Goal: Check status: Check status

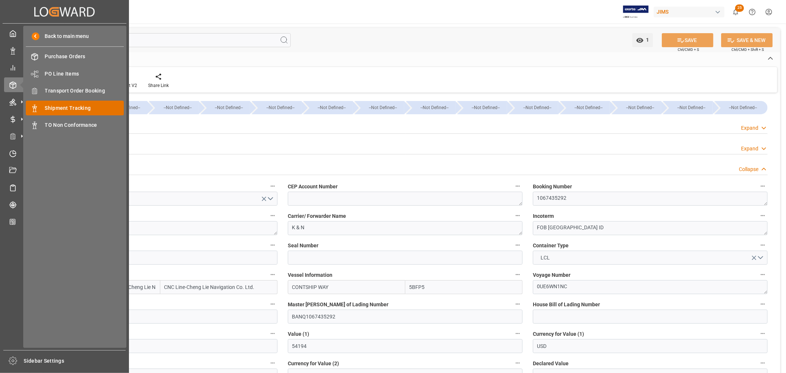
click at [75, 108] on span "Shipment Tracking" at bounding box center [84, 108] width 79 height 8
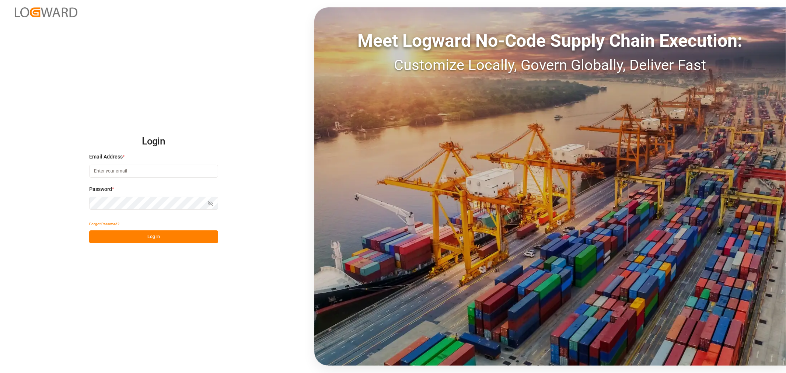
type input "sahar.mosallemi@jamindustries.com"
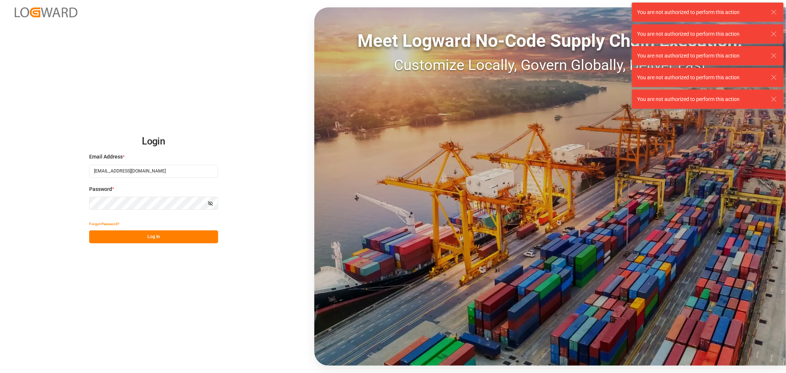
click at [176, 239] on button "Log In" at bounding box center [153, 236] width 129 height 13
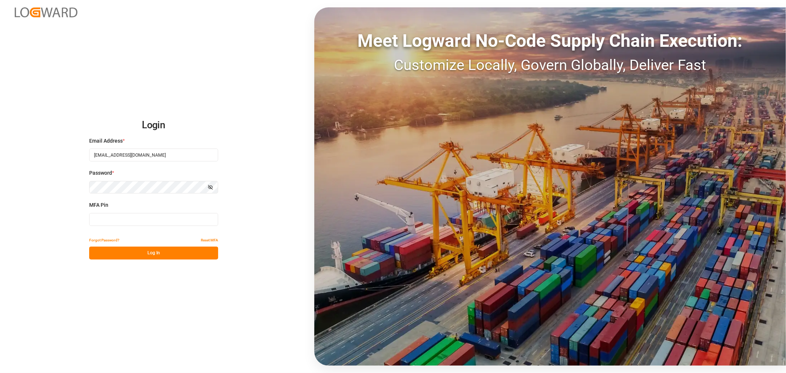
click at [141, 218] on input at bounding box center [153, 219] width 129 height 13
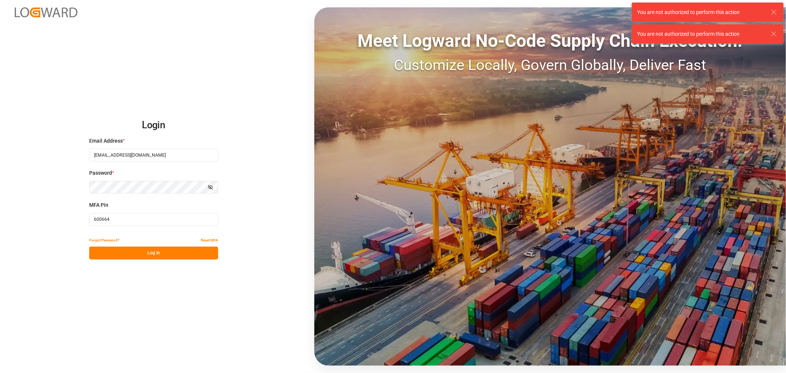
type input "600664"
click at [142, 255] on button "Log In" at bounding box center [153, 253] width 129 height 13
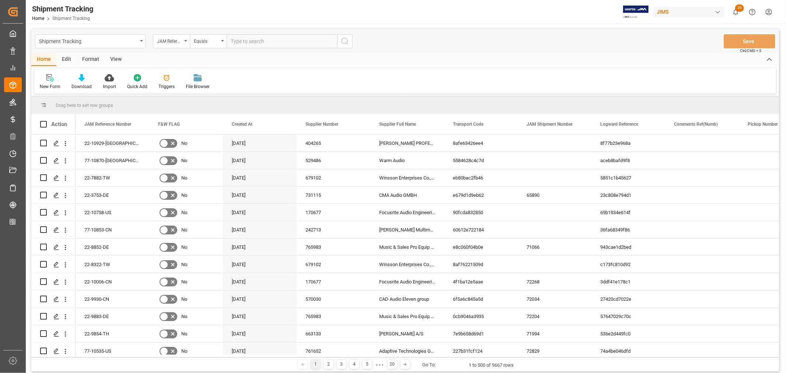
click at [254, 44] on input "text" at bounding box center [282, 41] width 111 height 14
paste input "77-9357-VN"
type input "77-9357-VN"
click at [346, 41] on icon "search button" at bounding box center [345, 41] width 9 height 9
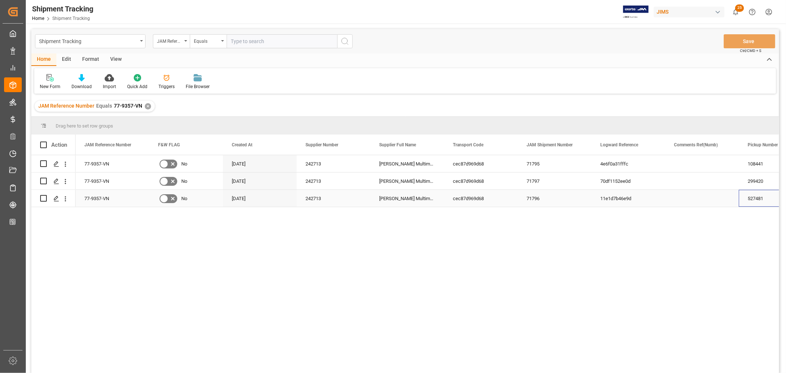
click at [754, 204] on div "527481" at bounding box center [776, 198] width 74 height 17
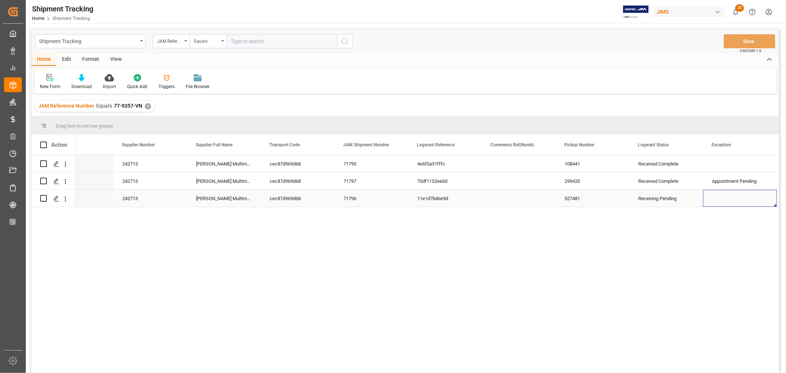
scroll to position [0, 257]
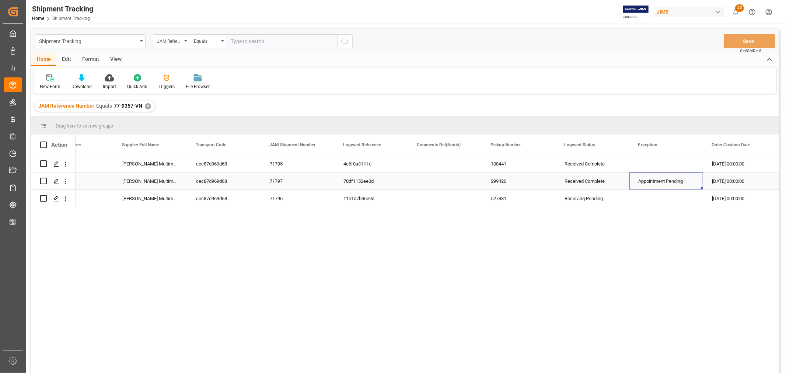
click at [648, 184] on div "Appointment Pending" at bounding box center [667, 181] width 56 height 17
click at [648, 183] on div "Appointment Pending" at bounding box center [667, 181] width 56 height 17
click at [690, 186] on polyline "open menu" at bounding box center [690, 186] width 4 height 2
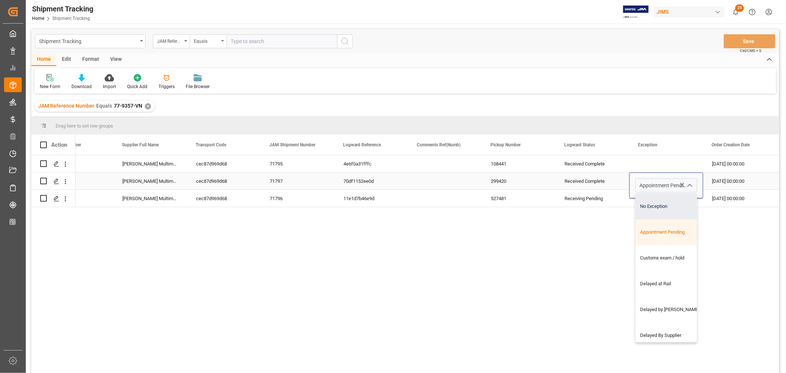
click at [666, 203] on div "No Exception" at bounding box center [671, 207] width 71 height 26
type input "No Exception"
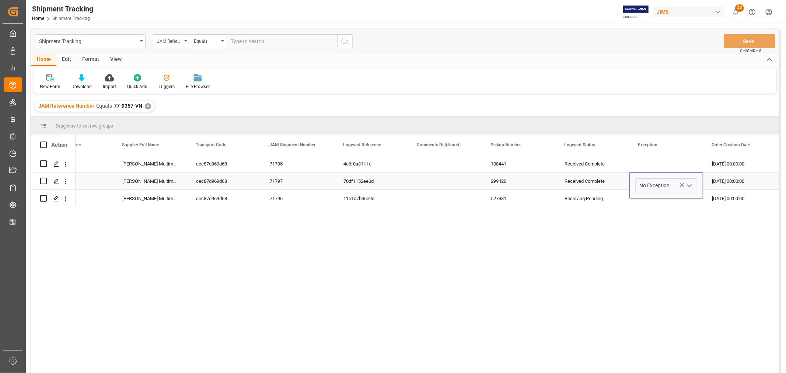
click at [688, 186] on polyline "open menu" at bounding box center [690, 186] width 4 height 2
click at [661, 170] on div "Press SPACE to select this row." at bounding box center [667, 163] width 74 height 17
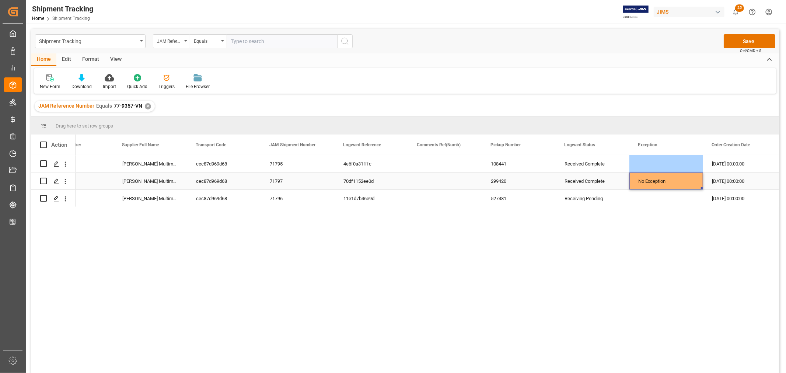
click at [655, 183] on div "No Exception" at bounding box center [667, 181] width 56 height 17
click at [746, 42] on button "Save" at bounding box center [750, 41] width 52 height 14
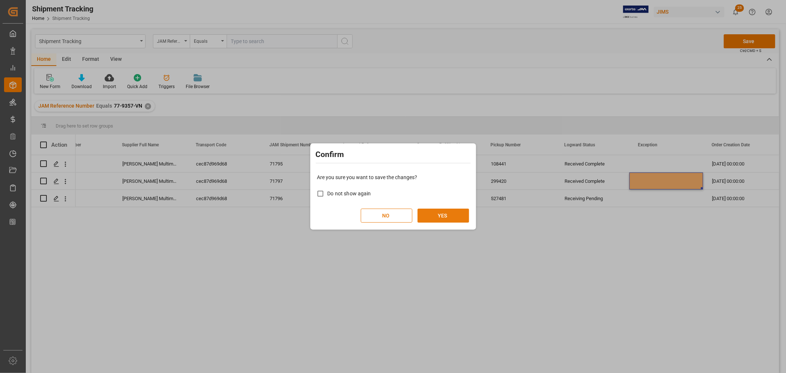
click at [441, 217] on button "YES" at bounding box center [444, 216] width 52 height 14
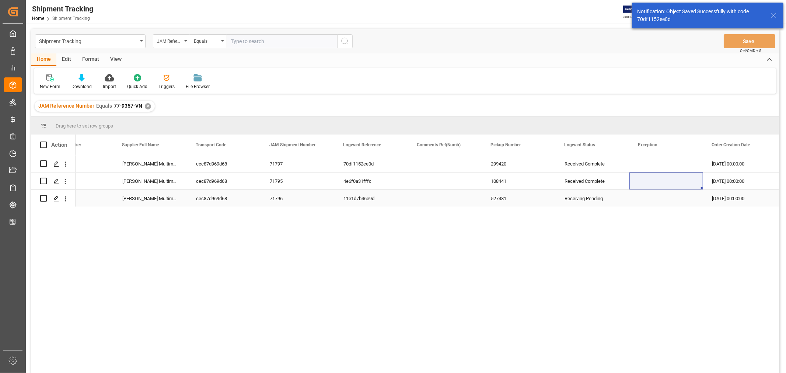
click at [573, 200] on div "Receiving Pending" at bounding box center [593, 198] width 56 height 17
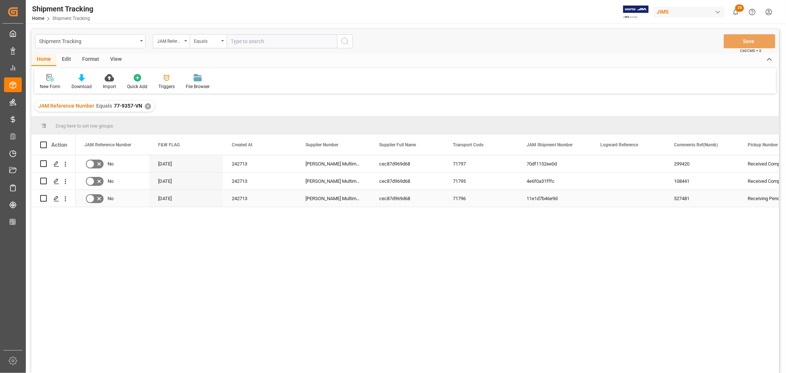
scroll to position [0, 0]
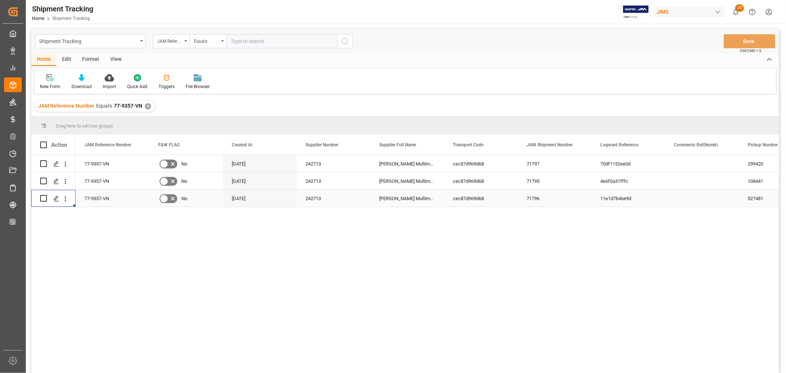
click at [93, 198] on div "77-9357-VN" at bounding box center [113, 198] width 74 height 17
click at [538, 203] on div "71796" at bounding box center [555, 198] width 74 height 17
click at [59, 198] on div "Press SPACE to select this row." at bounding box center [56, 199] width 11 height 14
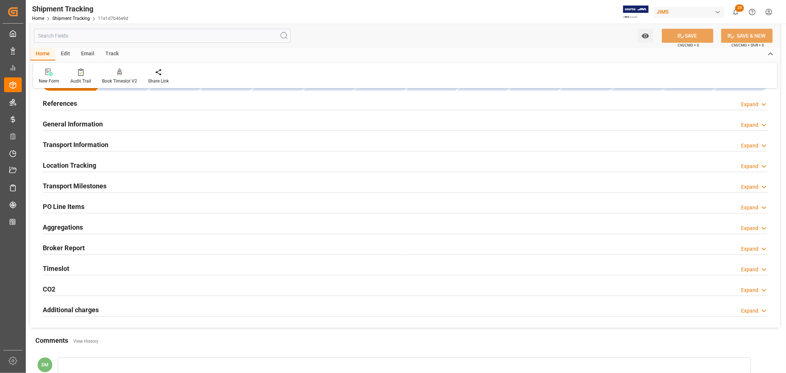
scroll to position [41, 0]
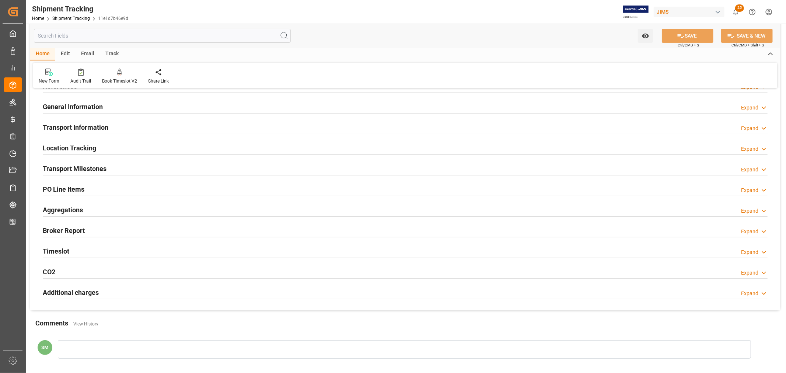
click at [64, 188] on h2 "PO Line Items" at bounding box center [64, 189] width 42 height 10
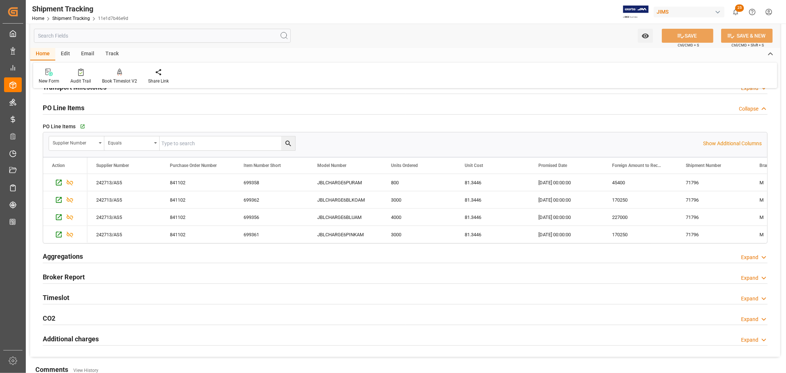
scroll to position [123, 0]
click at [80, 125] on icon "button" at bounding box center [82, 126] width 6 height 6
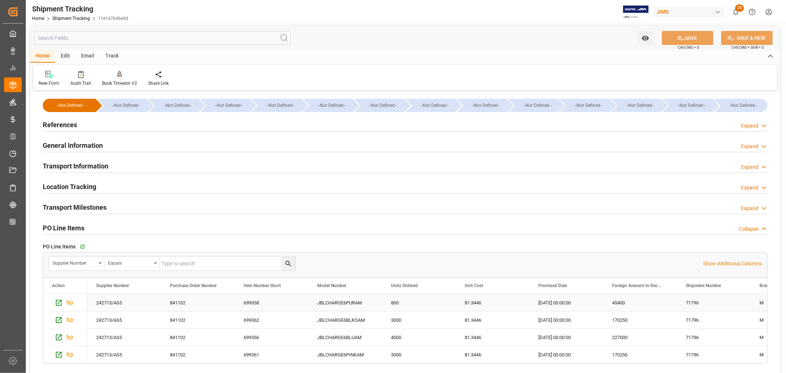
scroll to position [0, 0]
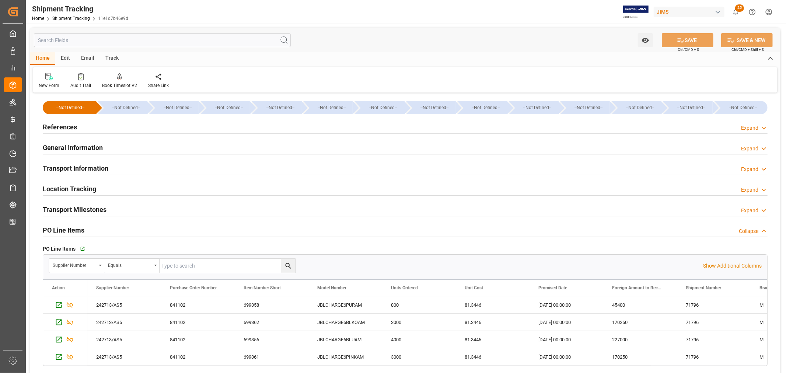
click at [67, 209] on h2 "Transport Milestones" at bounding box center [75, 210] width 64 height 10
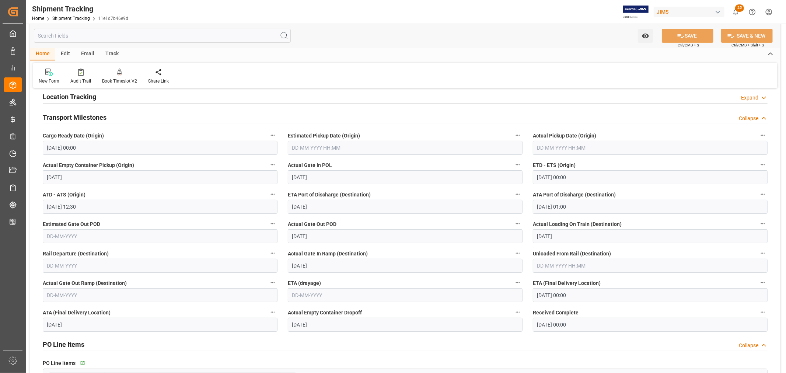
scroll to position [205, 0]
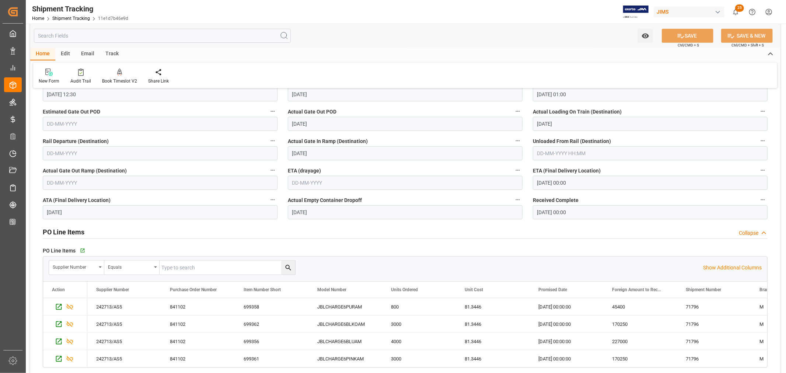
click at [550, 178] on input "09-08-2025 00:00" at bounding box center [650, 183] width 235 height 14
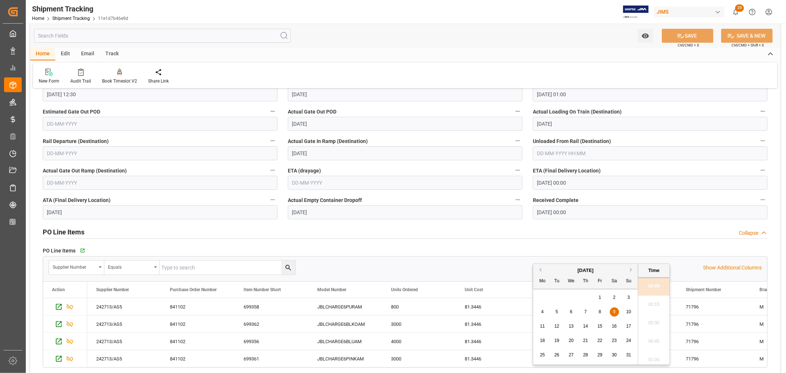
scroll to position [0, 0]
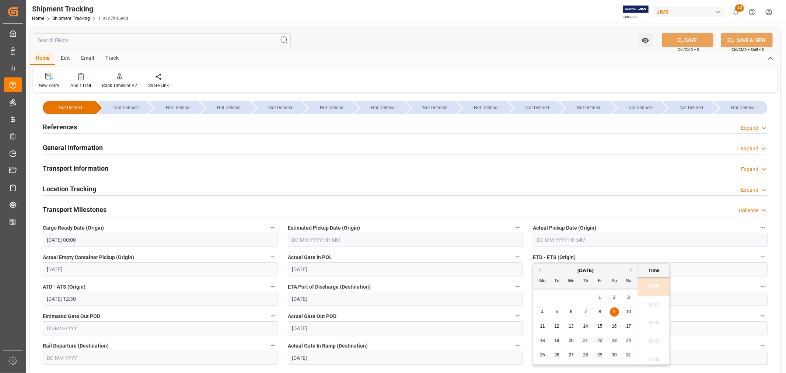
drag, startPoint x: 62, startPoint y: 129, endPoint x: 73, endPoint y: 165, distance: 37.4
click at [62, 129] on h2 "References" at bounding box center [60, 127] width 34 height 10
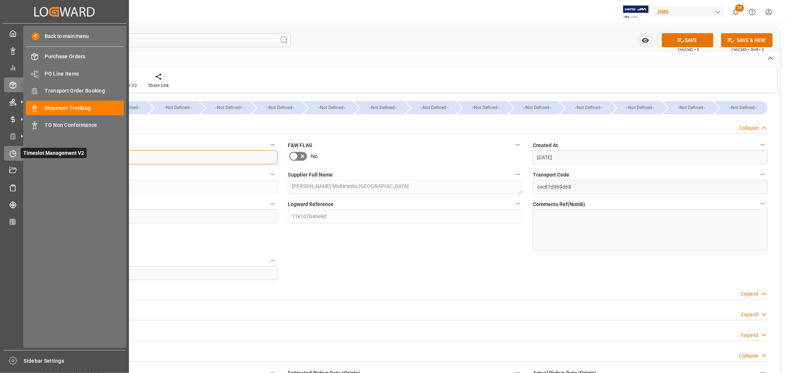
drag, startPoint x: 24, startPoint y: 153, endPoint x: 12, endPoint y: 153, distance: 12.2
click at [13, 153] on div "Created by potrace 1.15, written by Peter Selinger 2001-2017 Created by potrace…" at bounding box center [393, 186] width 786 height 373
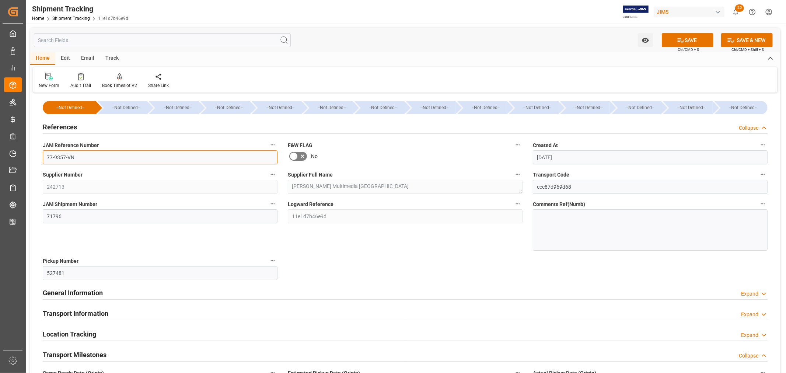
click at [67, 158] on input "77-9357-VN" at bounding box center [160, 157] width 235 height 14
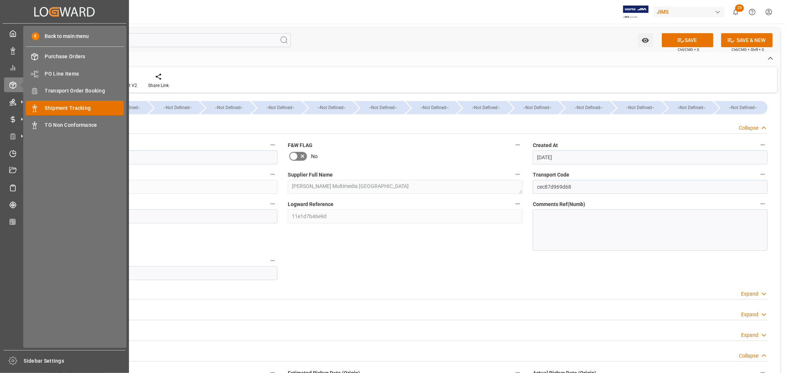
click at [70, 108] on span "Shipment Tracking" at bounding box center [84, 108] width 79 height 8
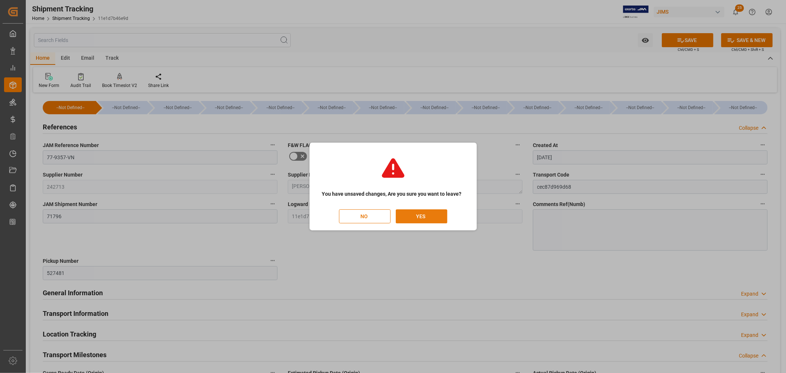
click at [425, 219] on button "YES" at bounding box center [422, 216] width 52 height 14
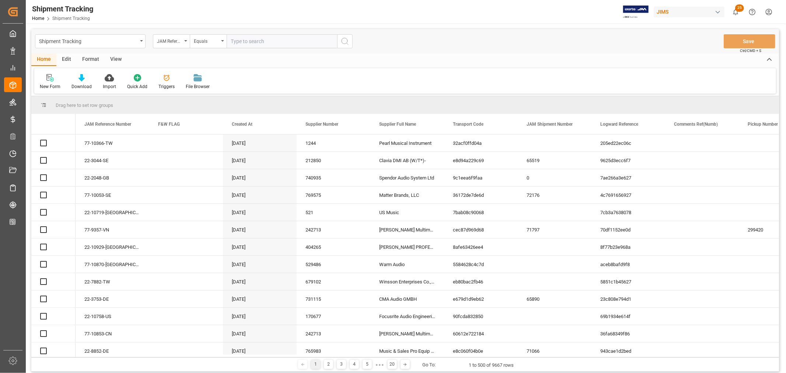
click at [246, 41] on input "text" at bounding box center [282, 41] width 111 height 14
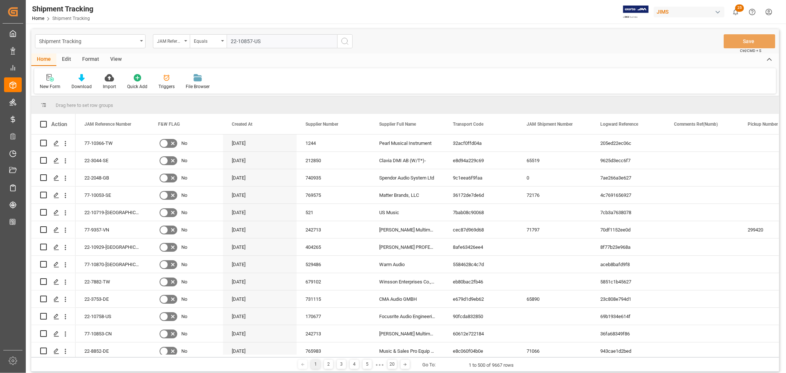
type input "22-10857-US"
click at [343, 41] on icon "search button" at bounding box center [345, 41] width 9 height 9
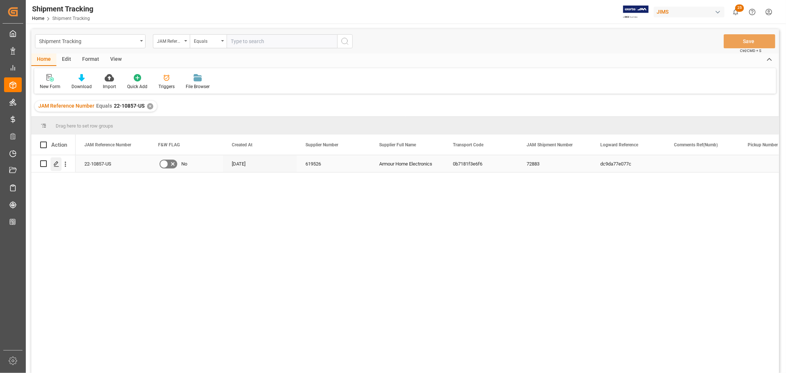
click at [55, 162] on icon "Press SPACE to select this row." at bounding box center [56, 164] width 6 height 6
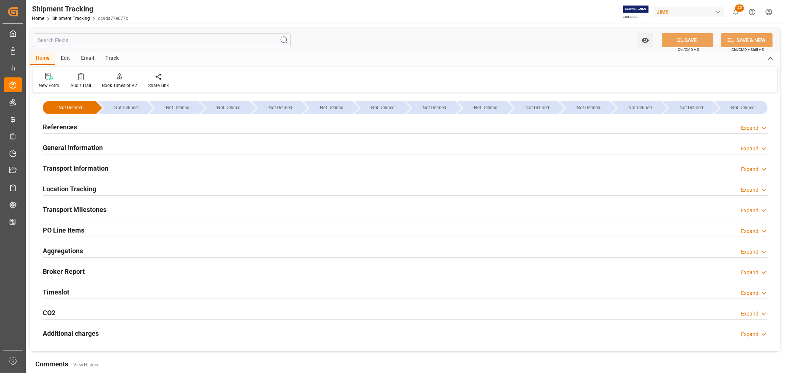
click at [77, 211] on h2 "Transport Milestones" at bounding box center [75, 210] width 64 height 10
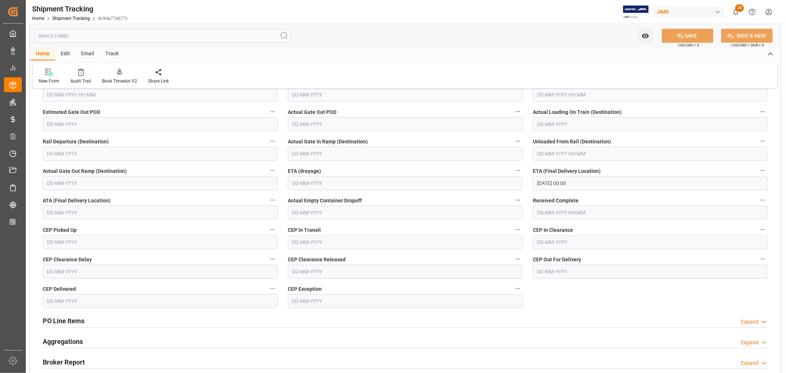
scroll to position [205, 0]
click at [79, 78] on div "Audit Trail" at bounding box center [80, 81] width 21 height 7
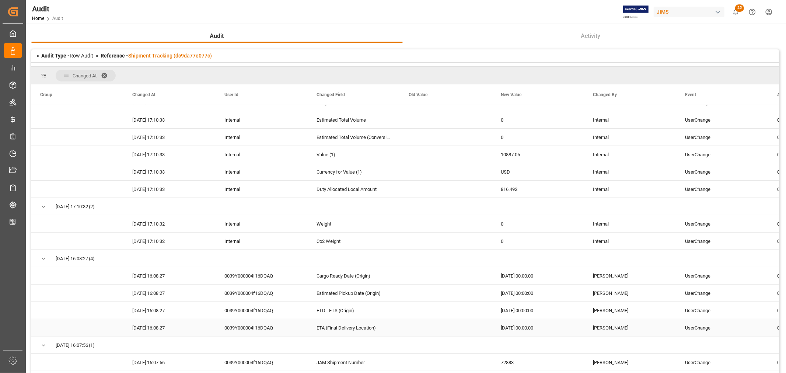
scroll to position [205, 0]
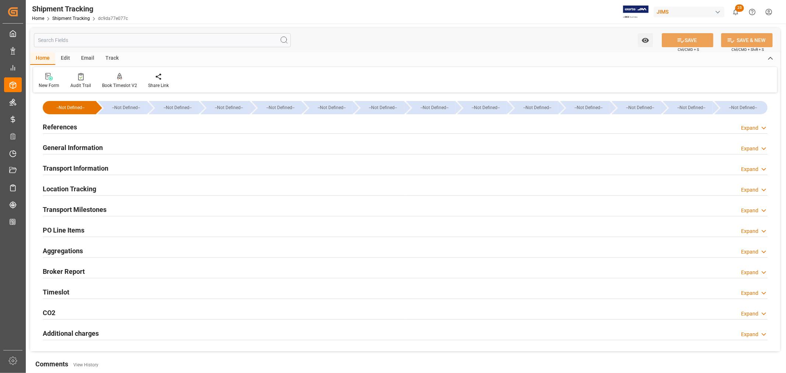
type input "04-09-2025 00:00"
type input "05-09-2025 00:00"
type input "08-09-2025 00:00"
click at [80, 208] on h2 "Transport Milestones" at bounding box center [75, 210] width 64 height 10
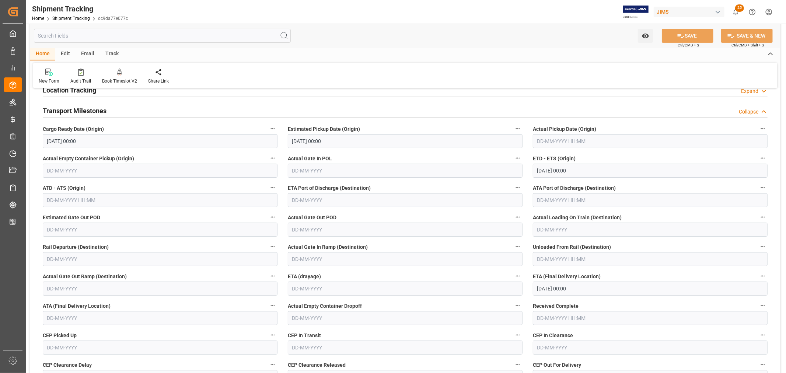
scroll to position [123, 0]
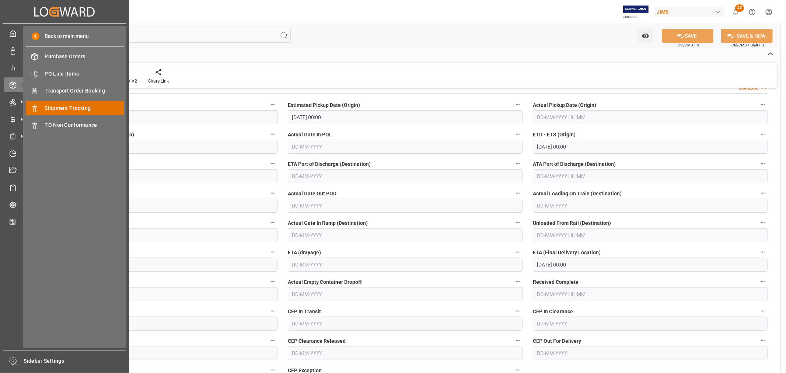
click at [78, 111] on span "Shipment Tracking" at bounding box center [84, 108] width 79 height 8
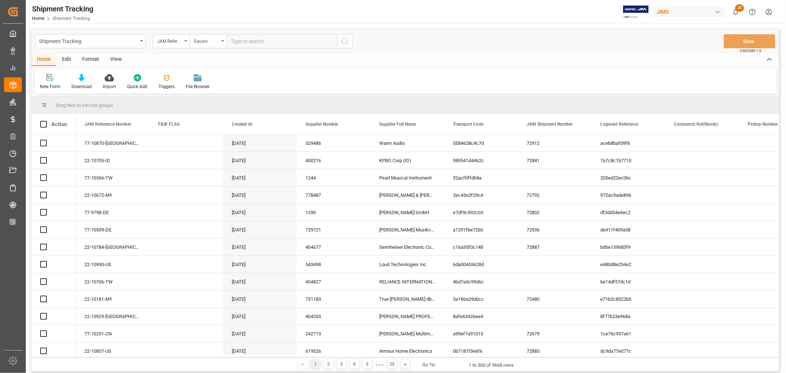
click at [237, 41] on input "text" at bounding box center [282, 41] width 111 height 14
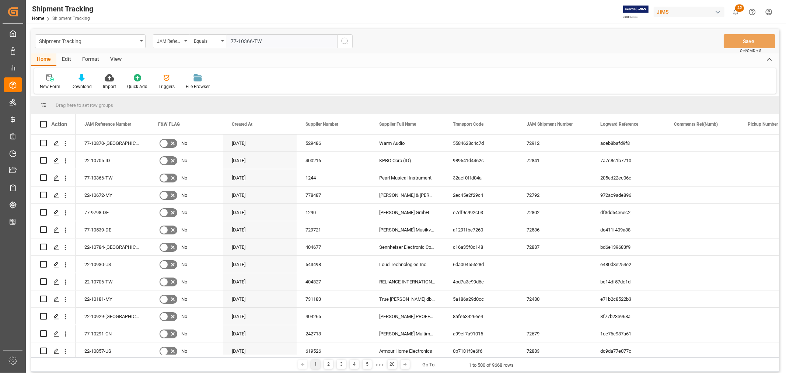
type input "77-10366-TW"
click at [343, 39] on icon "search button" at bounding box center [345, 41] width 9 height 9
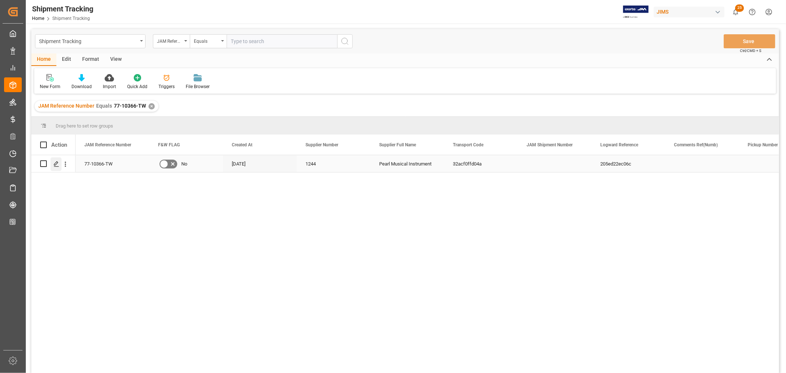
click at [57, 164] on icon "Press SPACE to select this row." at bounding box center [56, 164] width 6 height 6
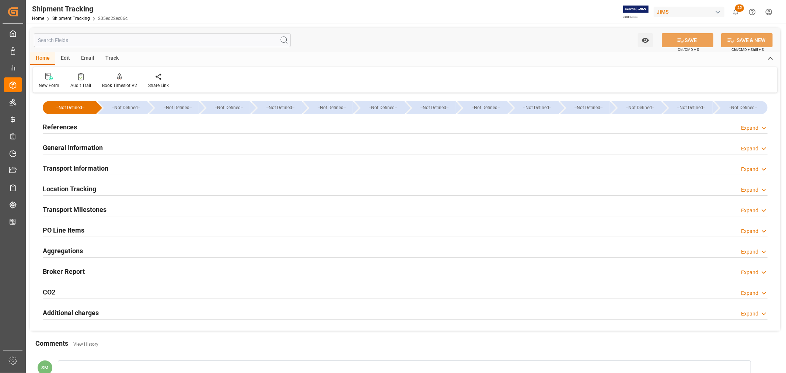
type input "[DATE] 00:00"
type input "01-09-2025 00:00"
type input "08-09-2025 00:00"
type input "16-09-2025"
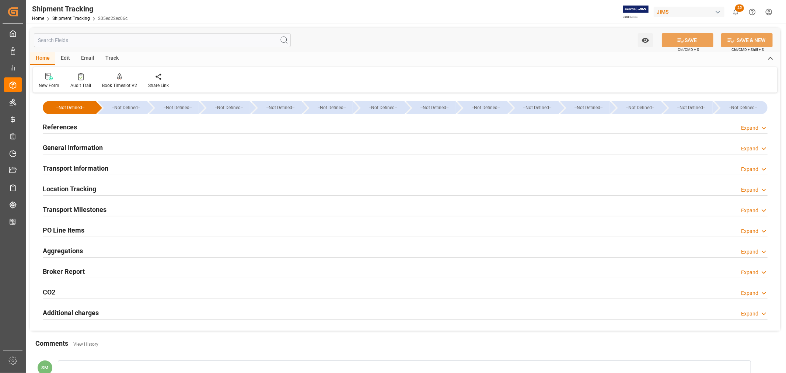
click at [78, 208] on h2 "Transport Milestones" at bounding box center [75, 210] width 64 height 10
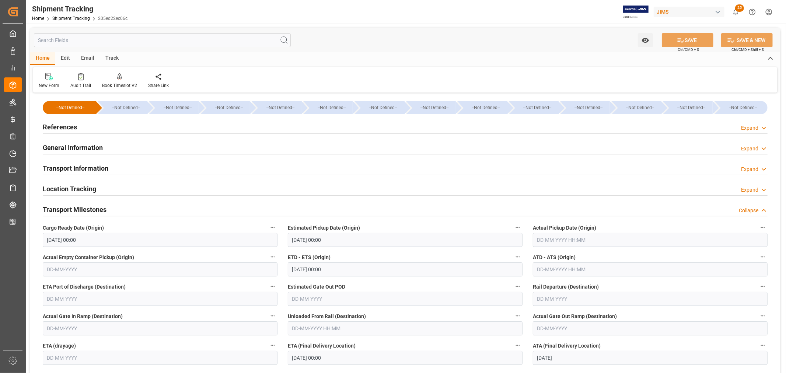
click at [73, 151] on h2 "General Information" at bounding box center [73, 148] width 60 height 10
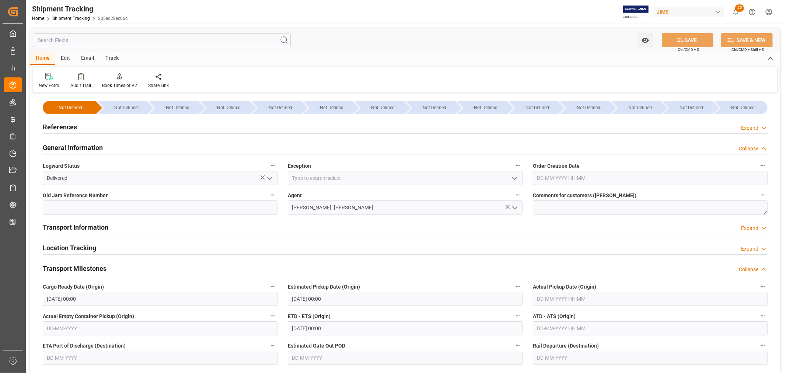
click at [73, 151] on h2 "General Information" at bounding box center [73, 148] width 60 height 10
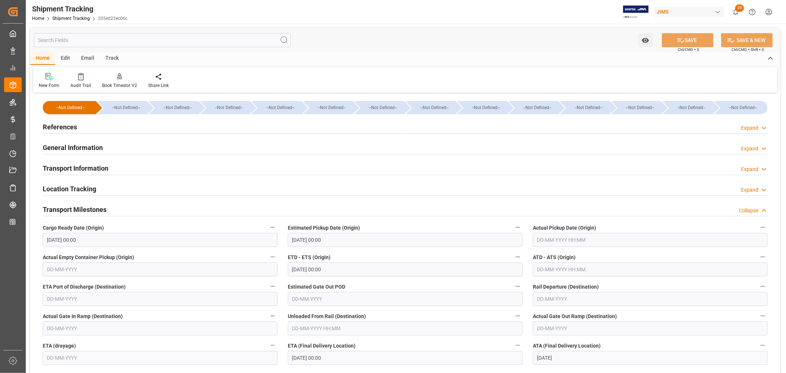
click at [73, 151] on h2 "General Information" at bounding box center [73, 148] width 60 height 10
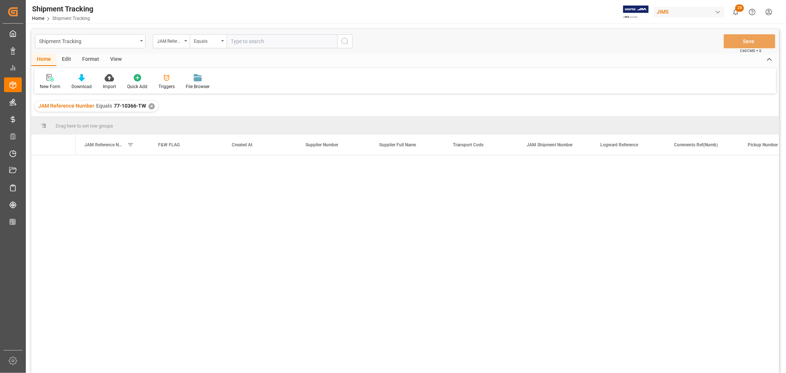
click at [150, 108] on div "✕" at bounding box center [152, 106] width 6 height 6
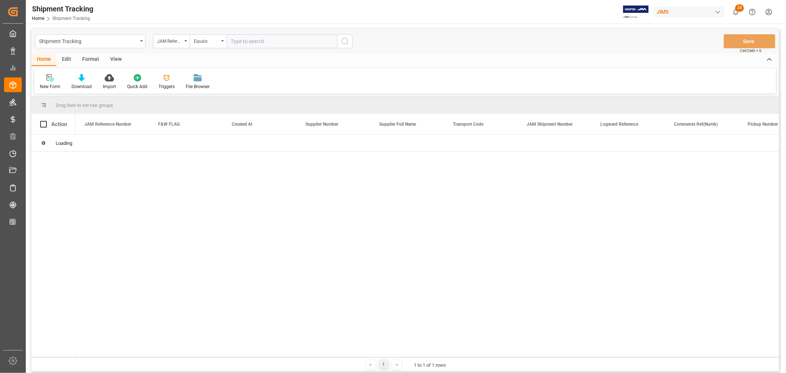
click at [282, 38] on input "text" at bounding box center [282, 41] width 111 height 14
paste input "77-9234-CN"
type input "77-9234-CN"
click at [344, 40] on icon "search button" at bounding box center [345, 41] width 9 height 9
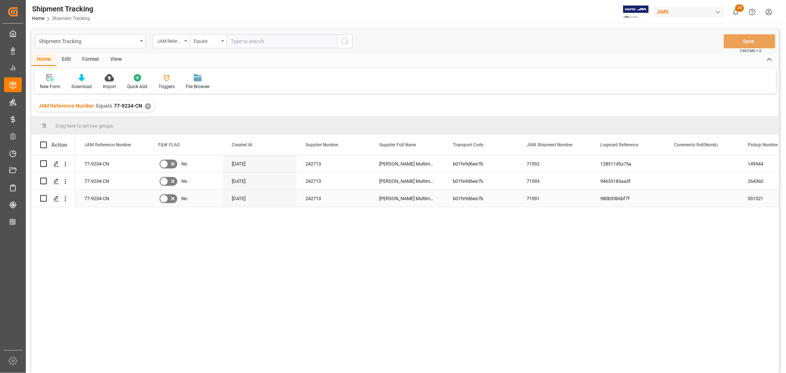
click at [622, 196] on div "980b93b6bf7f" at bounding box center [629, 198] width 74 height 17
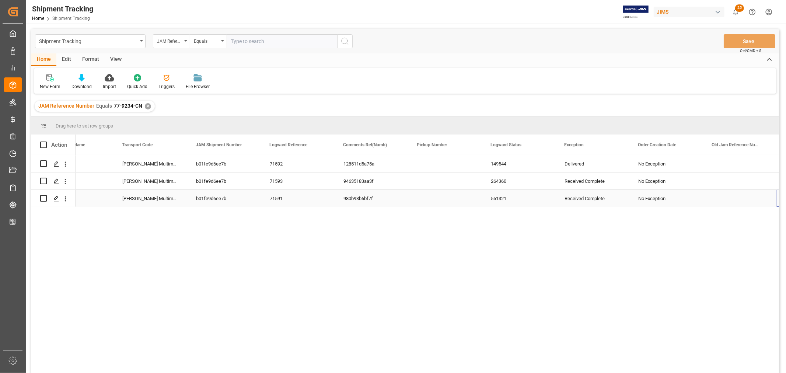
scroll to position [0, 331]
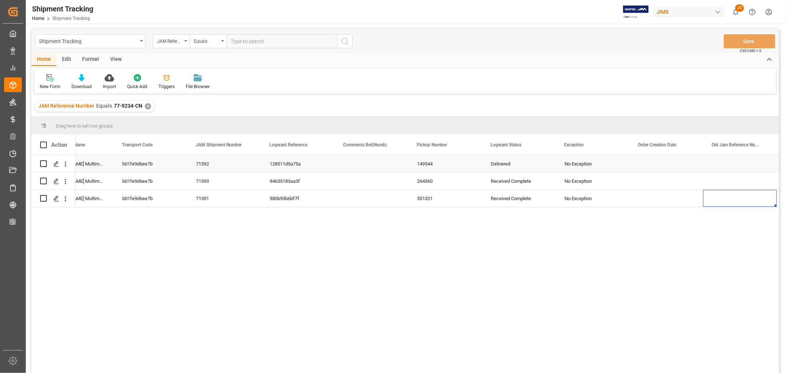
click at [513, 165] on div "Delivered" at bounding box center [519, 164] width 56 height 17
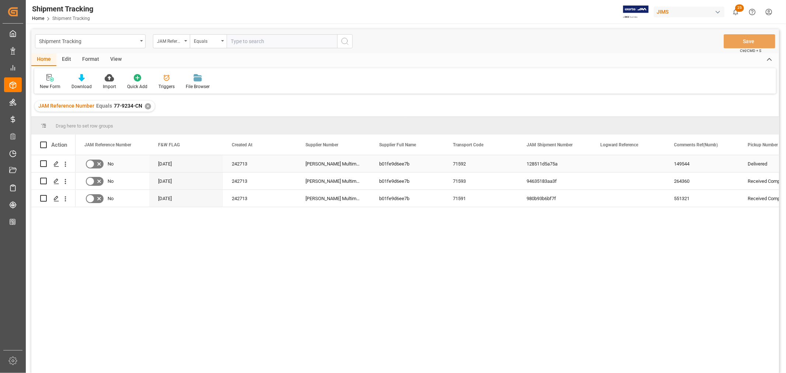
scroll to position [0, 0]
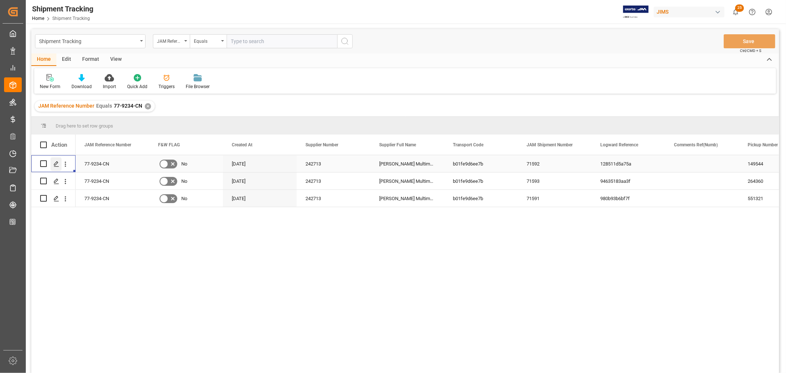
click at [53, 163] on icon "Press SPACE to select this row." at bounding box center [56, 164] width 6 height 6
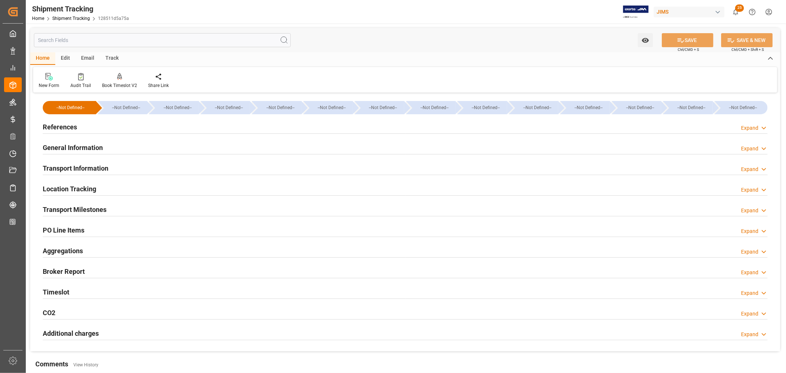
scroll to position [82, 0]
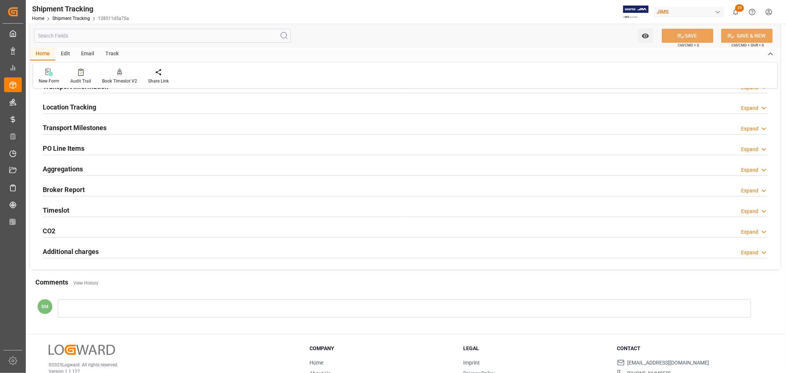
click at [56, 149] on h2 "PO Line Items" at bounding box center [64, 148] width 42 height 10
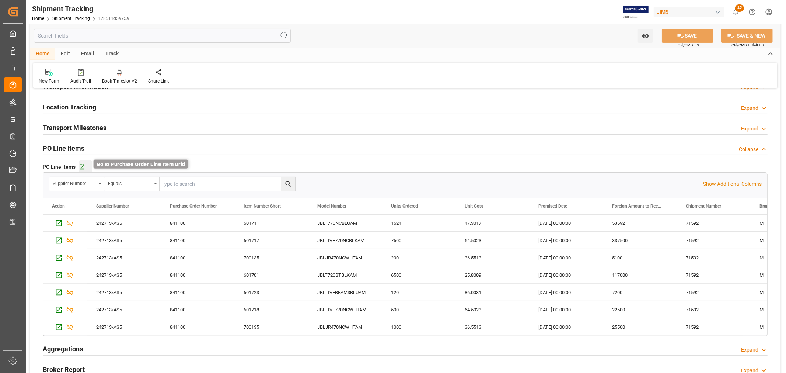
click at [80, 165] on icon "button" at bounding box center [82, 167] width 5 height 5
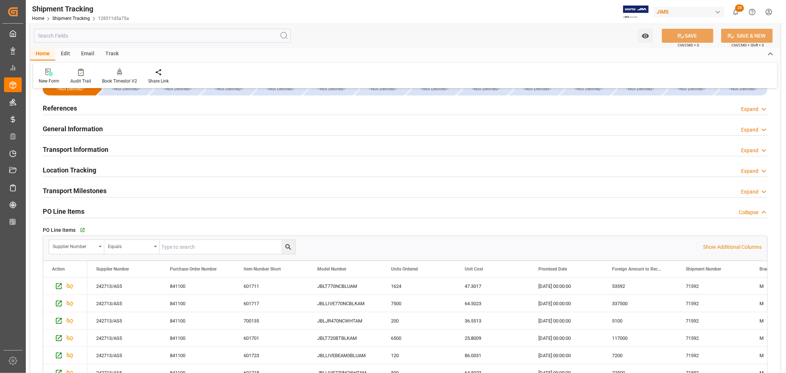
scroll to position [0, 0]
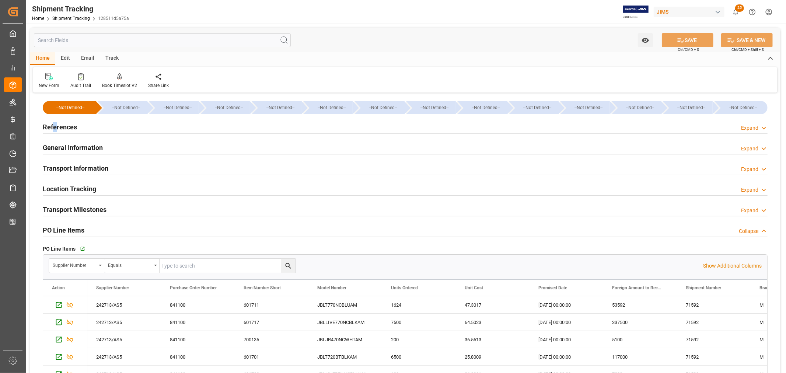
click at [54, 129] on h2 "References" at bounding box center [60, 127] width 34 height 10
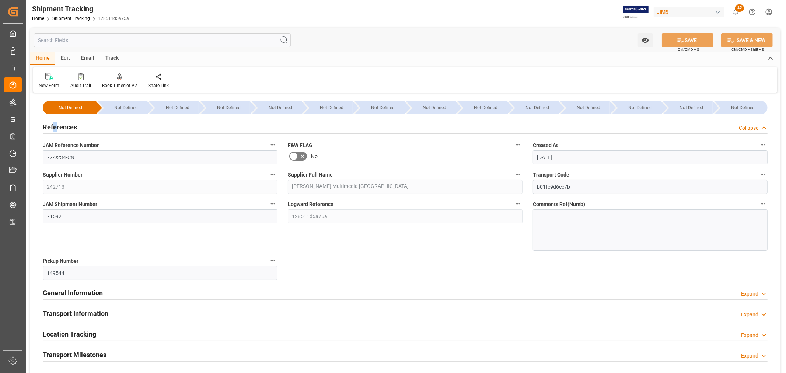
click at [54, 130] on h2 "References" at bounding box center [60, 127] width 34 height 10
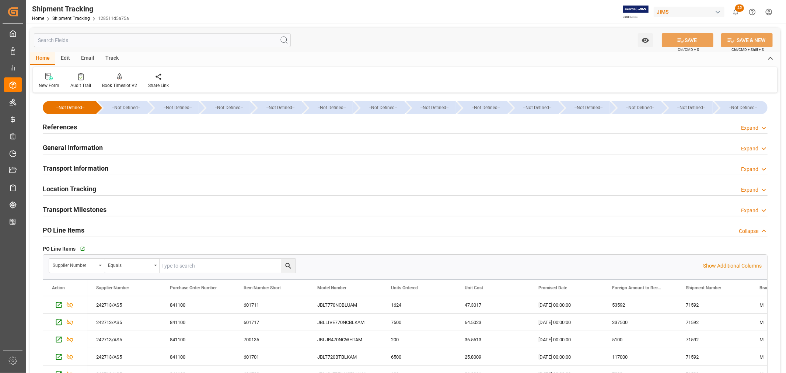
click at [68, 126] on h2 "References" at bounding box center [60, 127] width 34 height 10
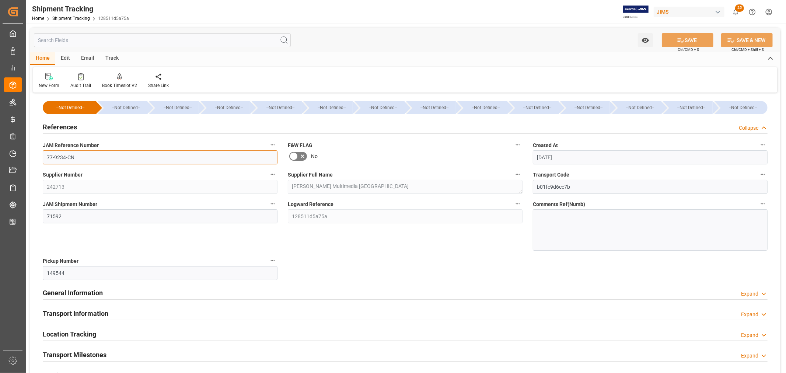
click at [65, 159] on input "77-9234-CN" at bounding box center [160, 157] width 235 height 14
drag, startPoint x: 385, startPoint y: 293, endPoint x: 77, endPoint y: 130, distance: 348.7
click at [385, 293] on div "General Information Expand" at bounding box center [405, 292] width 725 height 14
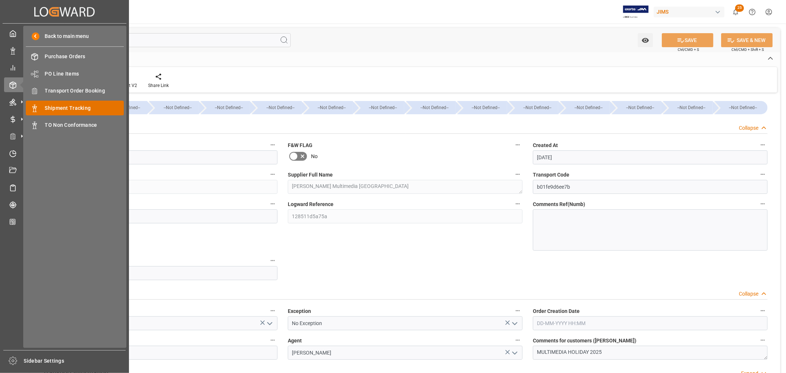
click at [60, 108] on span "Shipment Tracking" at bounding box center [84, 108] width 79 height 8
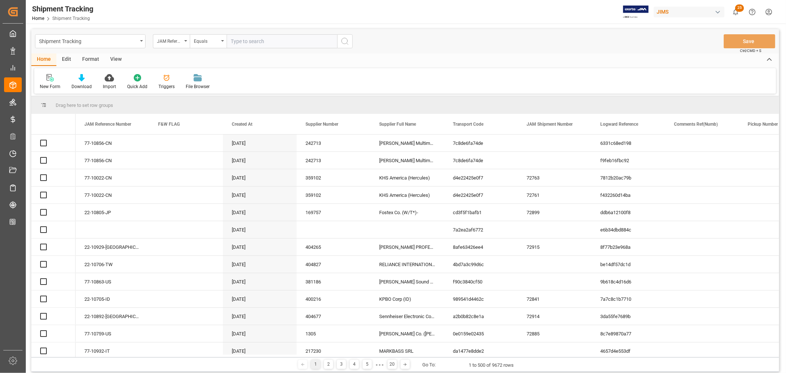
click at [251, 42] on input "text" at bounding box center [282, 41] width 111 height 14
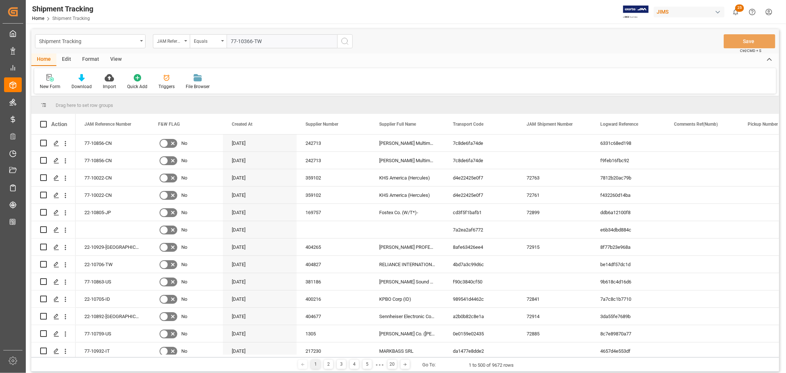
type input "77-10366-TW"
click at [349, 39] on icon "search button" at bounding box center [345, 41] width 9 height 9
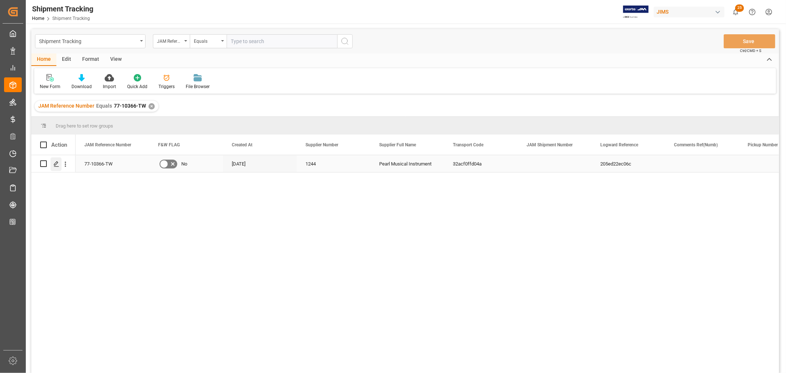
click at [56, 163] on icon "Press SPACE to select this row." at bounding box center [56, 164] width 6 height 6
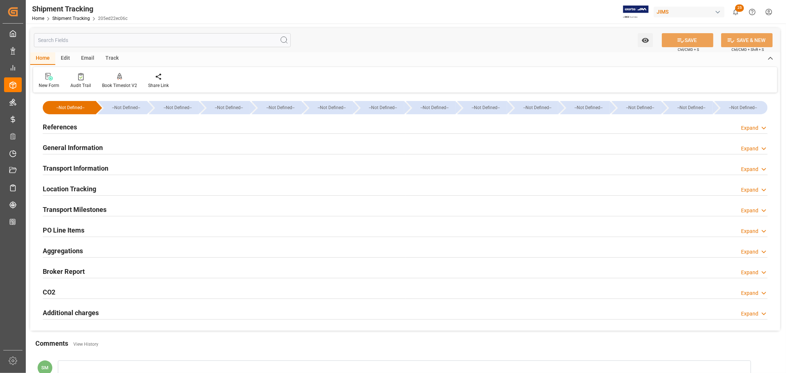
type input "[DATE] 00:00"
click at [91, 213] on h2 "Transport Milestones" at bounding box center [75, 210] width 64 height 10
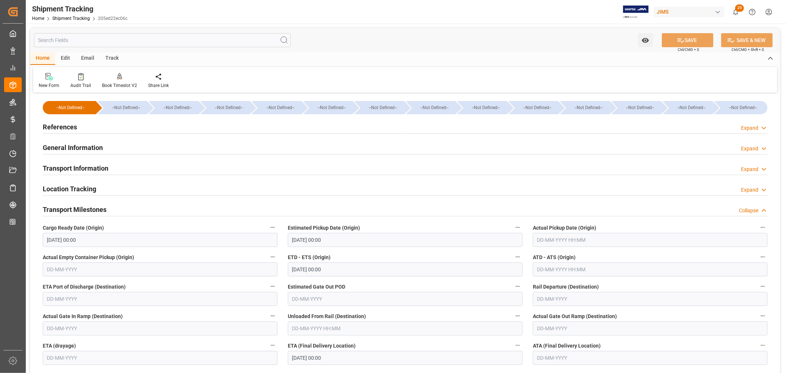
click at [68, 144] on h2 "General Information" at bounding box center [73, 148] width 60 height 10
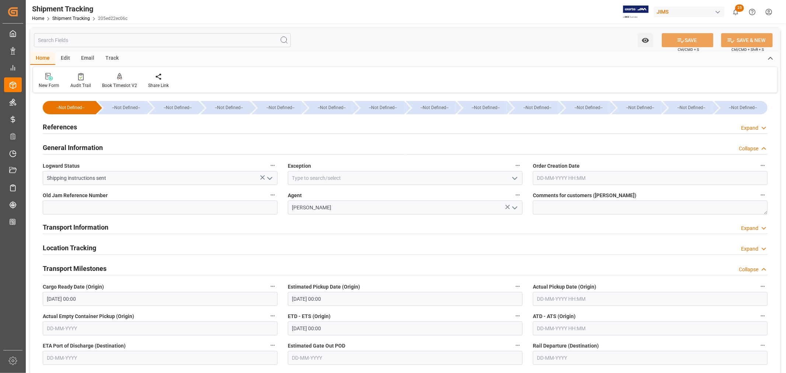
click at [68, 144] on h2 "General Information" at bounding box center [73, 148] width 60 height 10
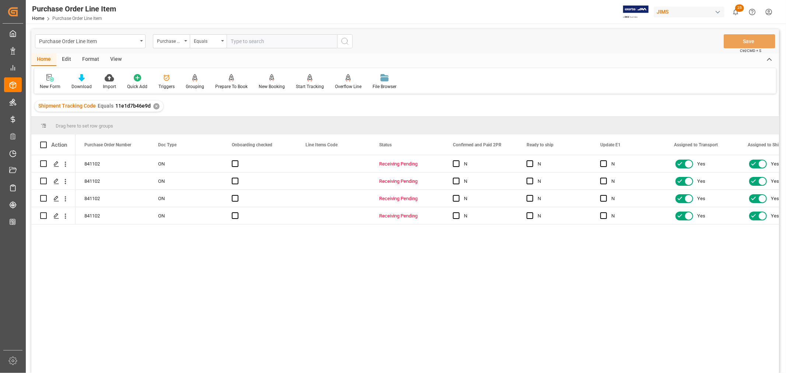
click at [375, 281] on div "841102 ON Receiving Pending N N N Yes Yes 9 841102 ON Receiving Pending N N N Y…" at bounding box center [428, 266] width 704 height 223
click at [434, 145] on span at bounding box center [432, 145] width 7 height 7
click at [491, 145] on span "columns" at bounding box center [494, 146] width 7 height 7
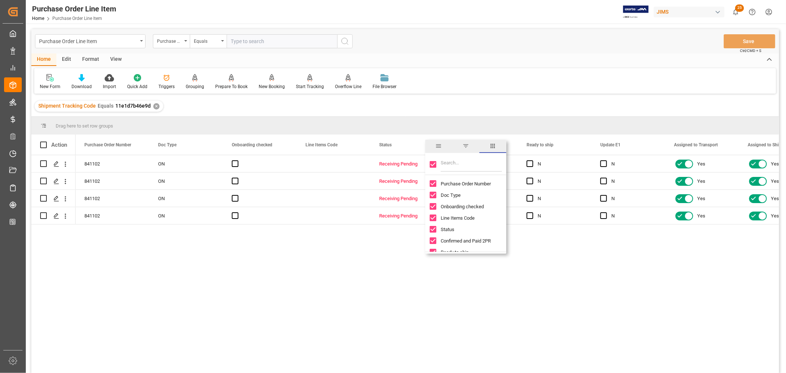
click at [432, 166] on input "Toggle Select All Columns" at bounding box center [433, 164] width 7 height 7
checkbox input "false"
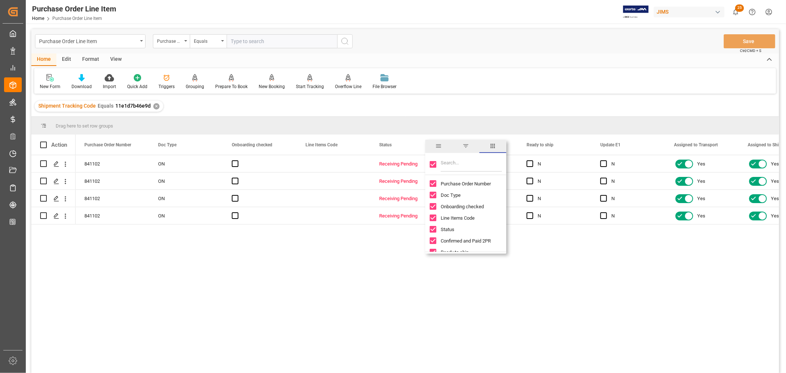
checkbox input "false"
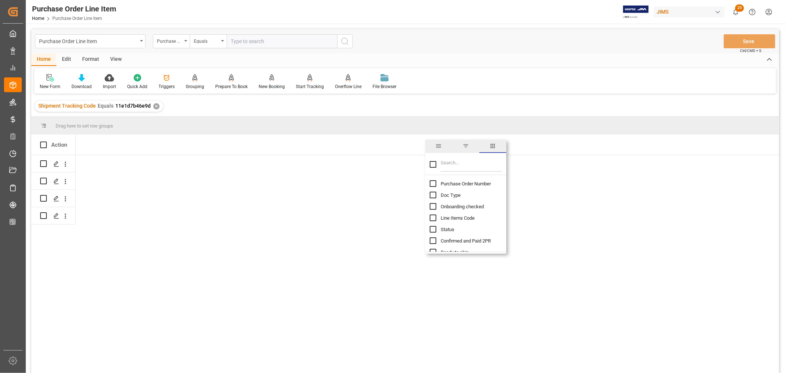
click at [432, 186] on input "Purchase Order Number column toggle visibility (hidden)" at bounding box center [433, 183] width 7 height 7
checkbox input "true"
checkbox input "false"
click at [452, 166] on input "Filter Columns Input" at bounding box center [471, 164] width 61 height 15
type input "statu"
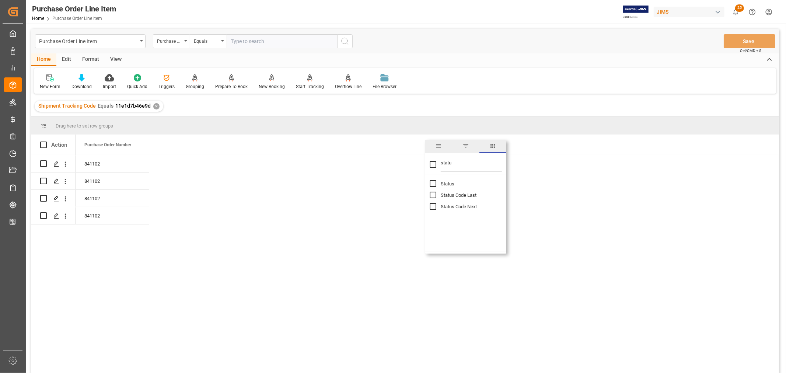
click at [435, 184] on input "Status column toggle visibility (hidden)" at bounding box center [433, 183] width 7 height 7
checkbox input "true"
checkbox input "false"
click at [435, 194] on input "Status Code Last column toggle visibility (hidden)" at bounding box center [433, 195] width 7 height 7
checkbox input "true"
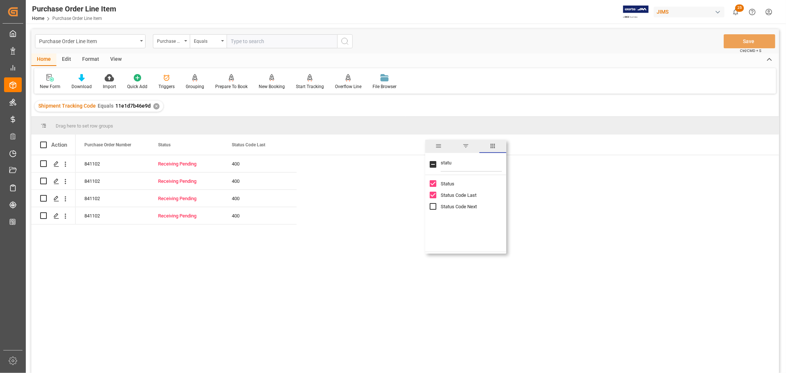
click at [432, 208] on input "Status Code Next column toggle visibility (hidden)" at bounding box center [433, 206] width 7 height 7
checkbox input "true"
click at [522, 73] on div "New Form Download Import Quick Add Triggers Grouping Grouping Tooltip Prepare T…" at bounding box center [405, 80] width 742 height 25
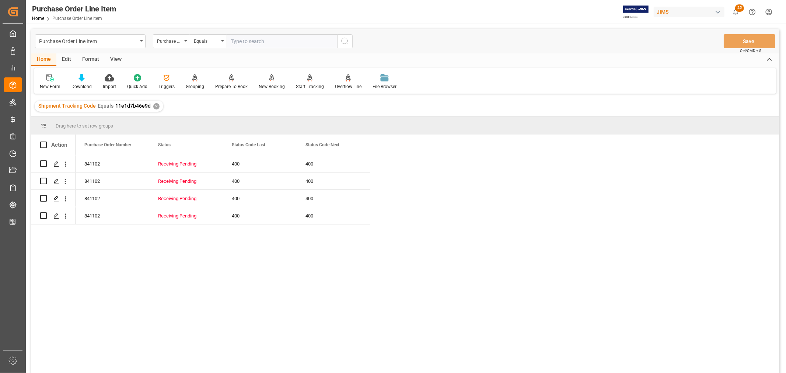
click at [153, 105] on div "✕" at bounding box center [156, 106] width 6 height 6
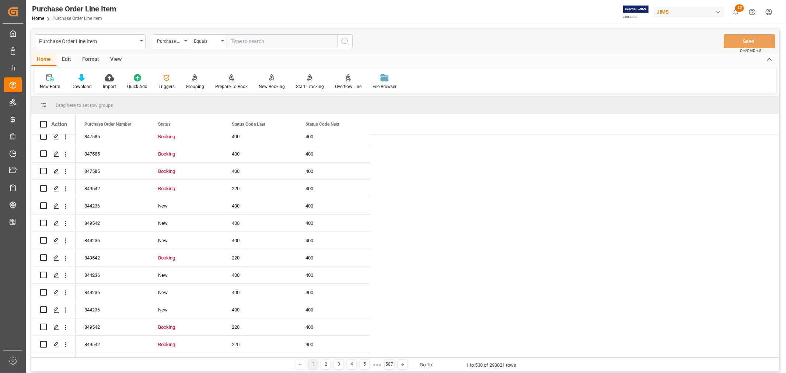
scroll to position [2499, 0]
click at [209, 125] on span at bounding box center [211, 124] width 7 height 7
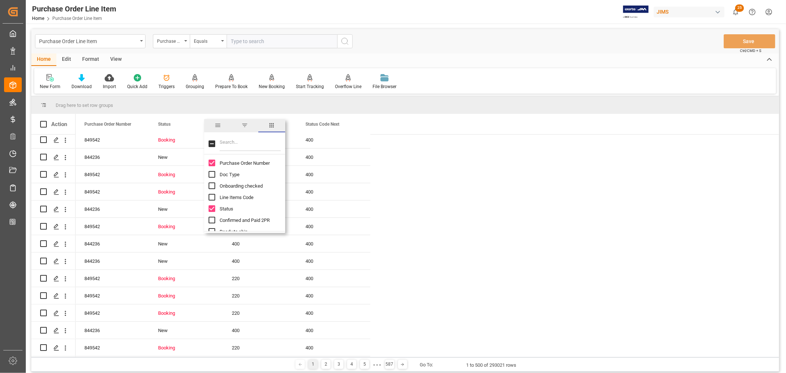
click at [245, 122] on span "filter" at bounding box center [245, 125] width 7 height 7
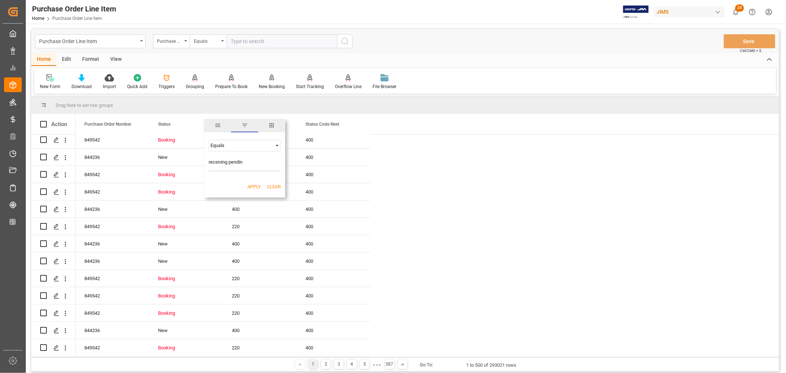
type input "receiving pending"
click at [254, 185] on button "Apply" at bounding box center [254, 186] width 14 height 7
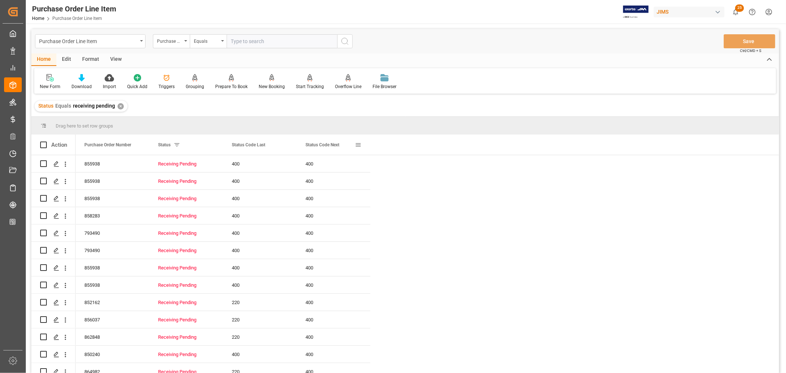
click at [361, 144] on span at bounding box center [358, 145] width 7 height 7
type input "s"
click at [420, 145] on span "columns" at bounding box center [419, 146] width 7 height 7
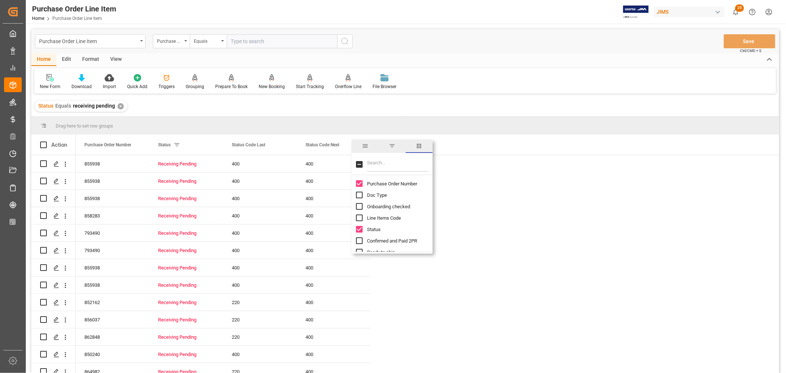
click at [384, 170] on input "Filter Columns Input" at bounding box center [397, 164] width 61 height 15
type input "ship"
click at [359, 207] on input "Shipment Number column toggle visibility (hidden)" at bounding box center [359, 206] width 7 height 7
checkbox input "true"
checkbox input "false"
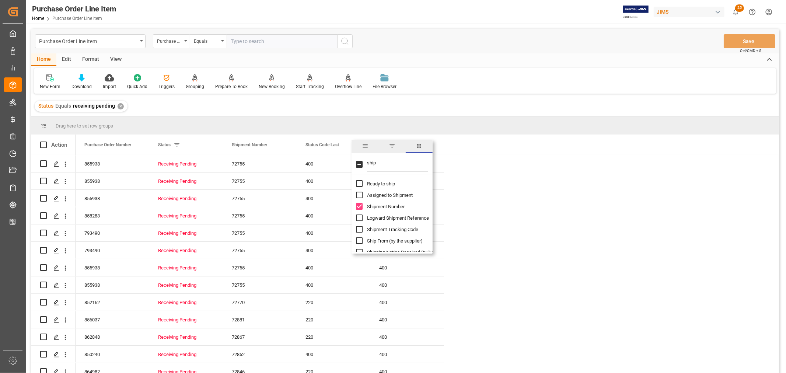
click at [501, 109] on div "Status Equals receiving pending ✕" at bounding box center [405, 106] width 748 height 21
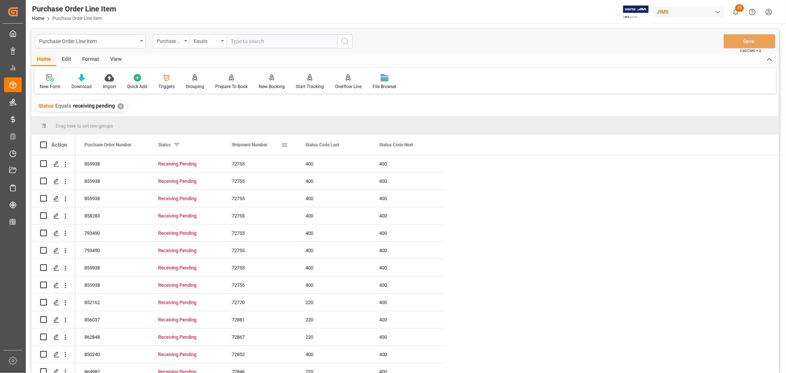
click at [250, 146] on span "Shipment Number" at bounding box center [249, 144] width 35 height 5
click at [242, 167] on div "71791" at bounding box center [260, 163] width 74 height 17
click at [242, 182] on div "71796" at bounding box center [260, 181] width 74 height 17
click at [242, 247] on div "71896" at bounding box center [260, 250] width 74 height 17
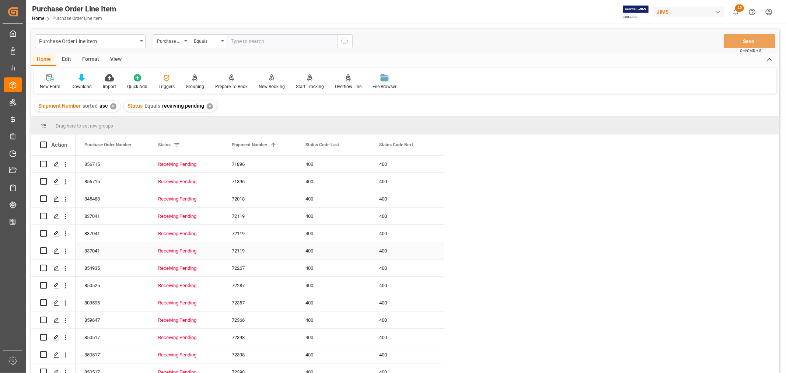
scroll to position [123, 0]
click at [246, 211] on div "72119" at bounding box center [260, 214] width 74 height 17
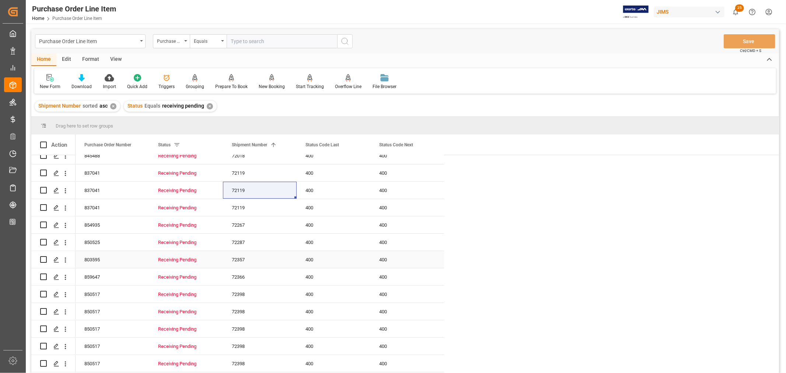
scroll to position [205, 0]
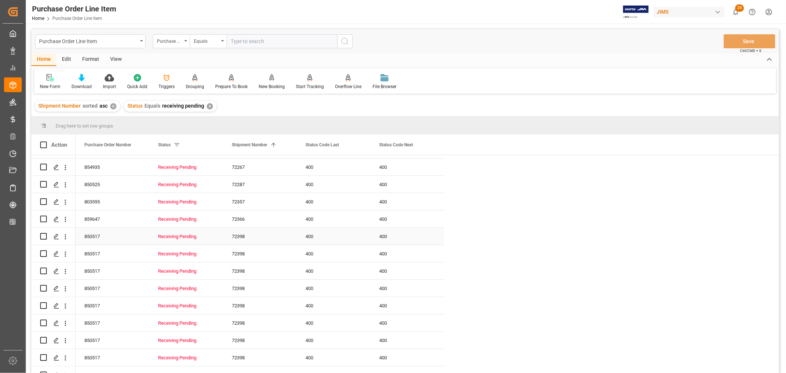
click at [244, 237] on div "72398" at bounding box center [260, 236] width 74 height 17
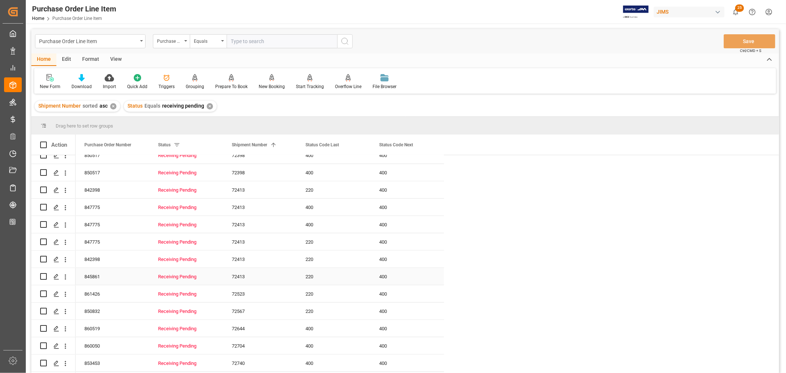
scroll to position [573, 0]
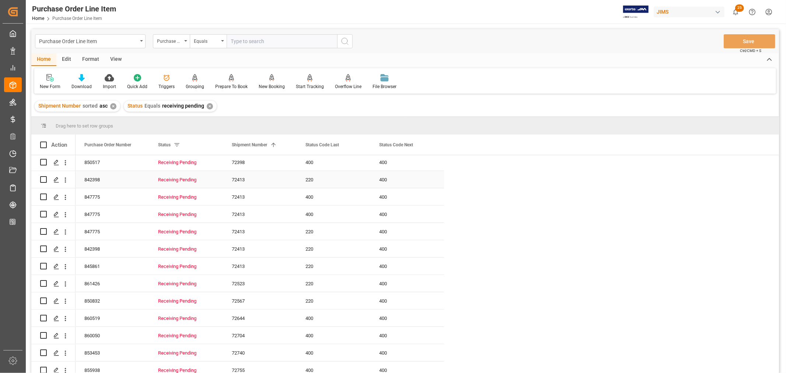
click at [244, 178] on div "72413" at bounding box center [260, 179] width 74 height 17
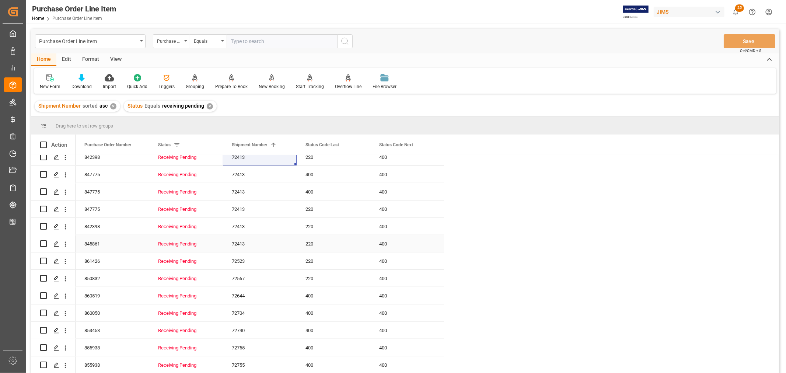
scroll to position [655, 0]
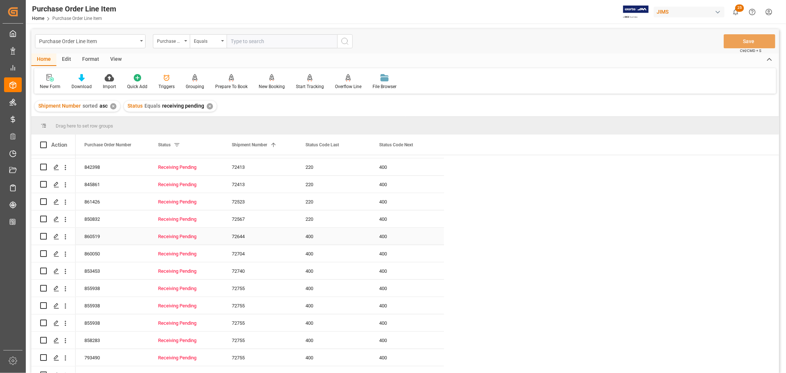
click at [243, 233] on div "72644" at bounding box center [260, 236] width 74 height 17
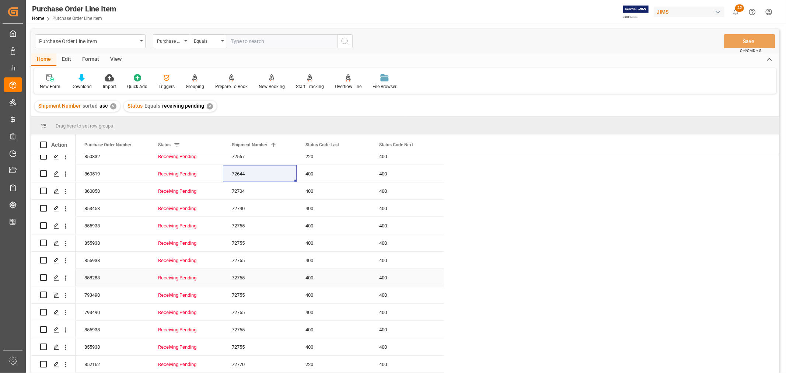
scroll to position [737, 0]
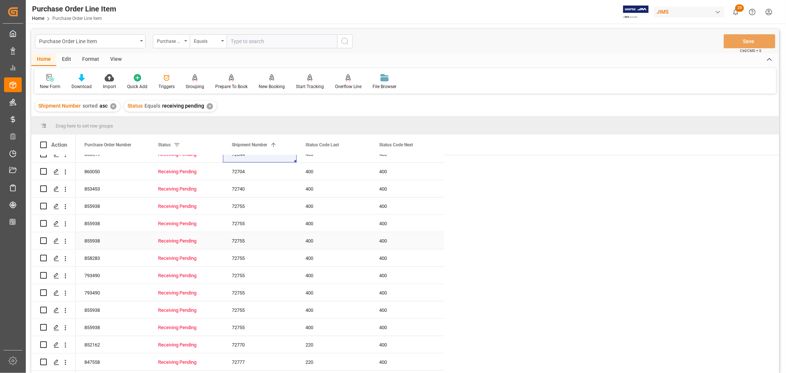
click at [236, 237] on div "72755" at bounding box center [260, 240] width 74 height 17
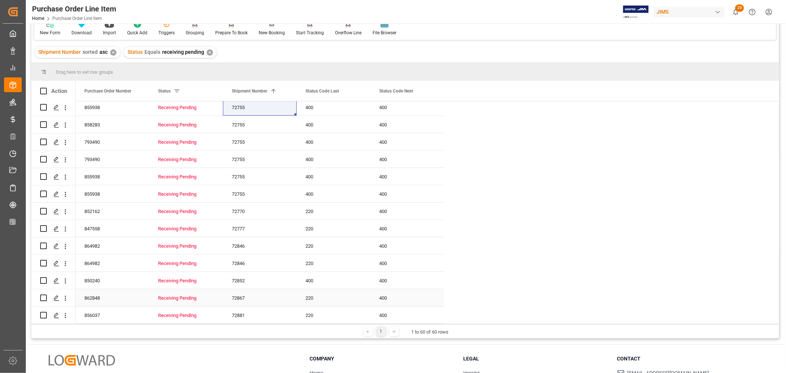
scroll to position [82, 0]
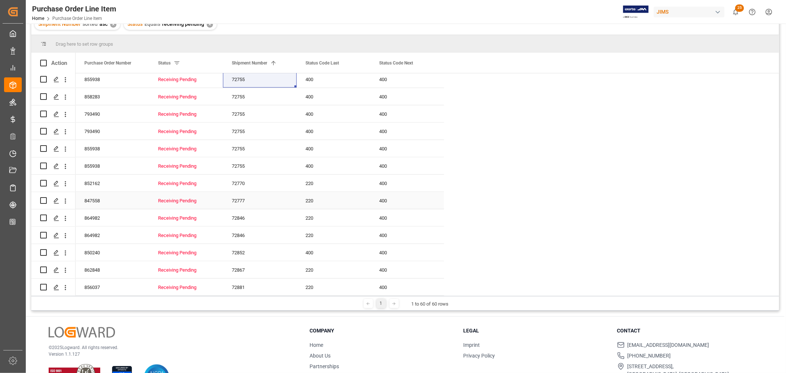
click at [237, 196] on div "72777" at bounding box center [260, 200] width 74 height 17
click at [244, 230] on div "72846" at bounding box center [260, 235] width 74 height 17
drag, startPoint x: 242, startPoint y: 243, endPoint x: 245, endPoint y: 250, distance: 7.8
click at [242, 244] on div "72852" at bounding box center [260, 252] width 74 height 17
click at [250, 285] on div "72881" at bounding box center [260, 287] width 74 height 17
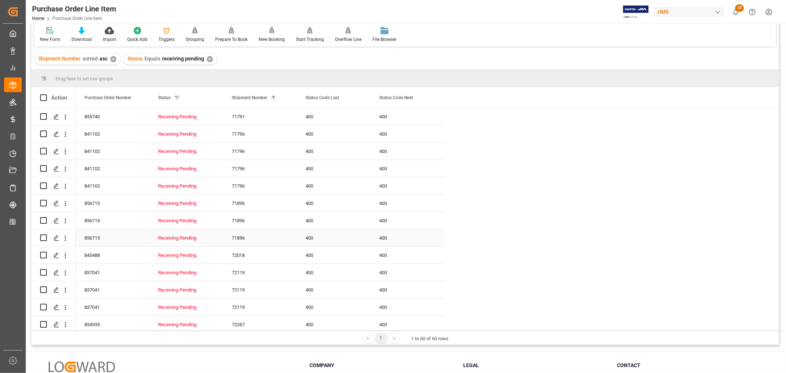
scroll to position [0, 0]
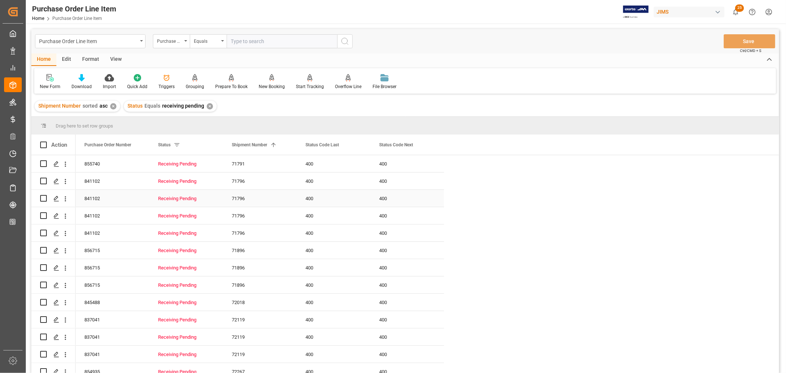
click at [86, 199] on div "841102" at bounding box center [113, 198] width 74 height 17
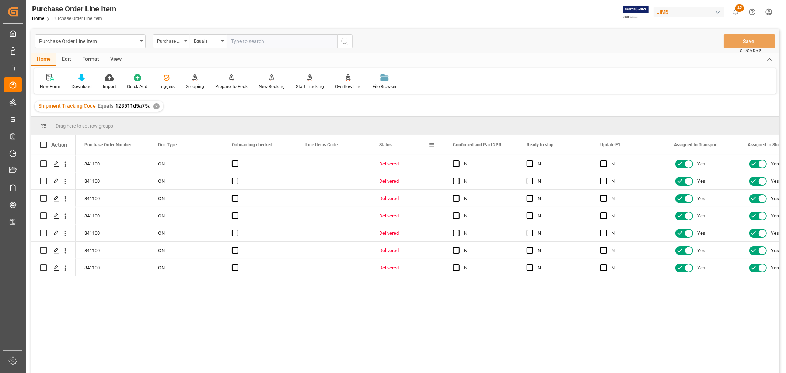
click at [431, 145] on span at bounding box center [432, 145] width 7 height 7
click at [493, 145] on span "columns" at bounding box center [494, 146] width 7 height 7
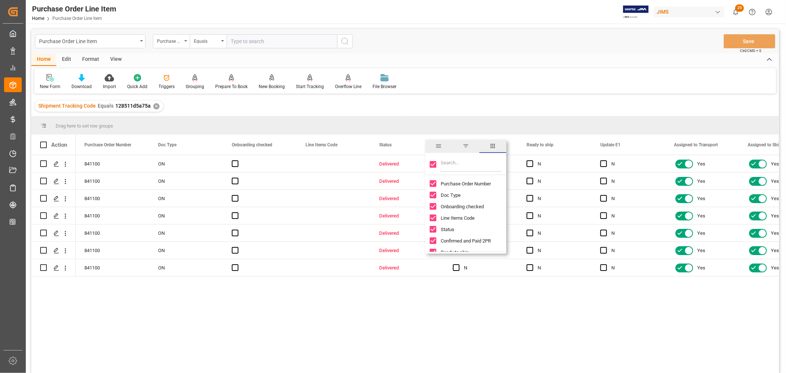
click at [430, 163] on input "Toggle Select All Columns" at bounding box center [433, 164] width 7 height 7
checkbox input "false"
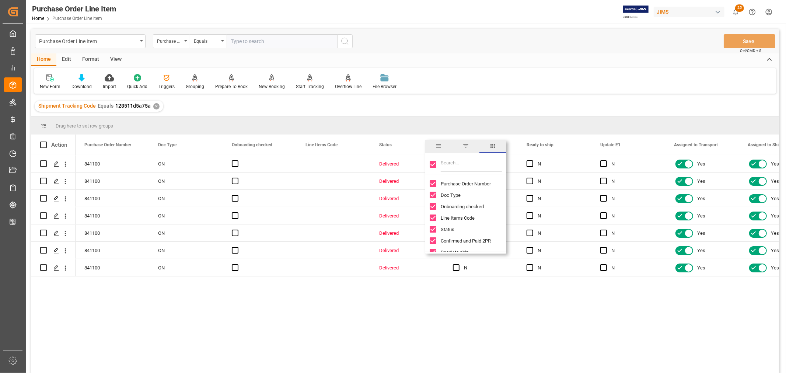
checkbox input "false"
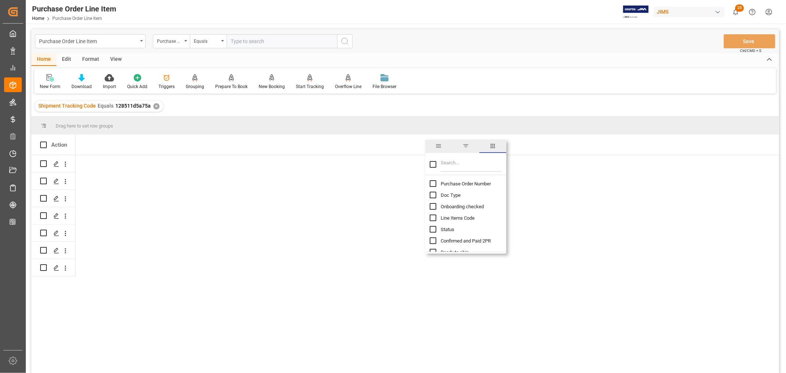
click at [432, 184] on input "Purchase Order Number column toggle visibility (hidden)" at bounding box center [433, 183] width 7 height 7
checkbox input "true"
checkbox input "false"
click at [458, 164] on input "Filter Columns Input" at bounding box center [471, 164] width 61 height 15
type input "status"
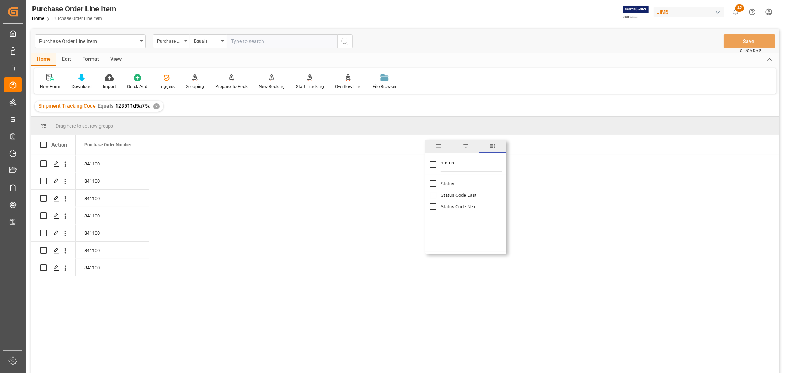
click at [434, 183] on input "Status column toggle visibility (hidden)" at bounding box center [433, 183] width 7 height 7
checkbox input "true"
checkbox input "false"
click at [431, 197] on input "Status Code Last column toggle visibility (hidden)" at bounding box center [433, 195] width 7 height 7
checkbox input "true"
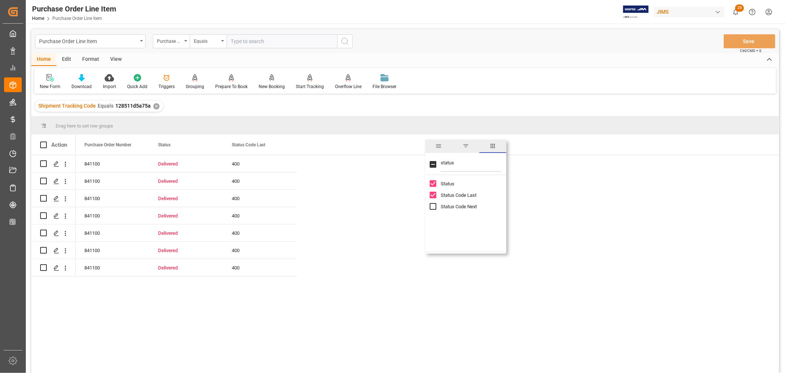
click at [431, 205] on input "Status Code Next column toggle visibility (hidden)" at bounding box center [433, 206] width 7 height 7
checkbox input "true"
click at [522, 100] on div "Shipment Tracking Code Equals 128511d5a75a ✕" at bounding box center [405, 106] width 748 height 21
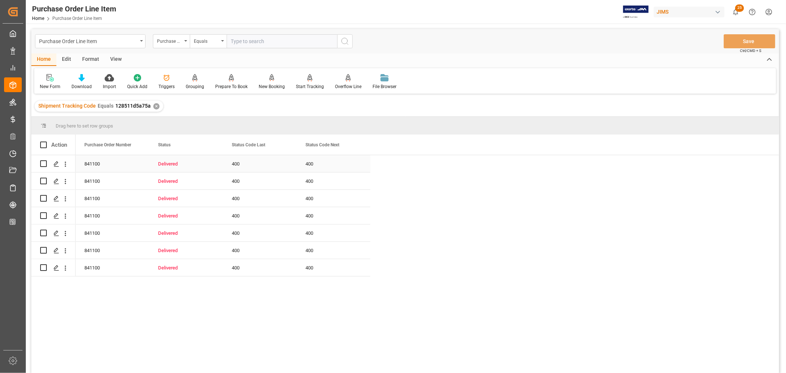
click at [93, 165] on div "841100" at bounding box center [113, 163] width 74 height 17
click at [105, 167] on div "841100" at bounding box center [113, 163] width 74 height 17
click at [355, 145] on span at bounding box center [358, 145] width 7 height 7
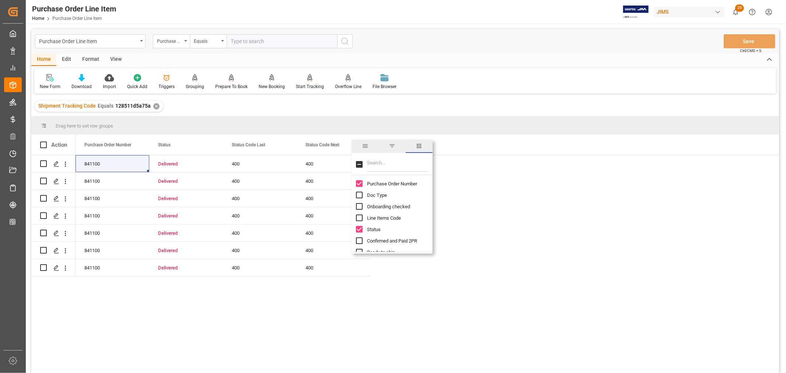
click at [381, 165] on input "Filter Columns Input" at bounding box center [397, 164] width 61 height 15
type input "line"
click at [358, 195] on input "Line Number column toggle visibility (hidden)" at bounding box center [359, 195] width 7 height 7
checkbox input "true"
checkbox input "false"
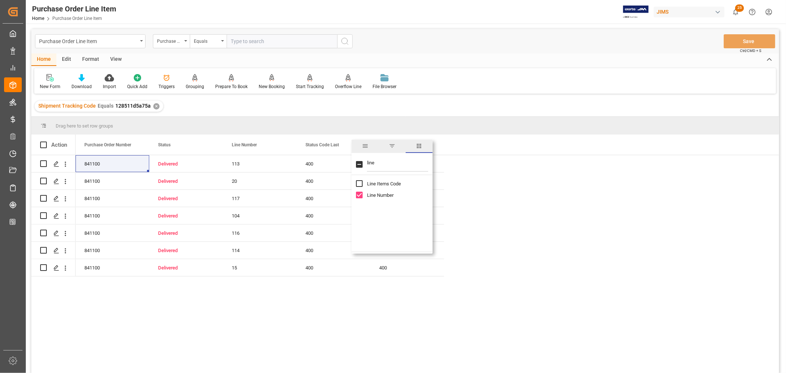
click at [534, 78] on div "New Form Download Import Quick Add Triggers Grouping Grouping Tooltip Prepare T…" at bounding box center [405, 80] width 742 height 25
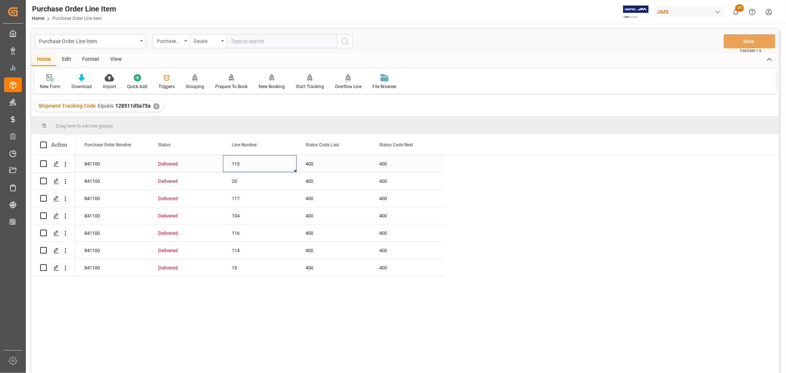
click at [242, 163] on div "113" at bounding box center [260, 163] width 74 height 17
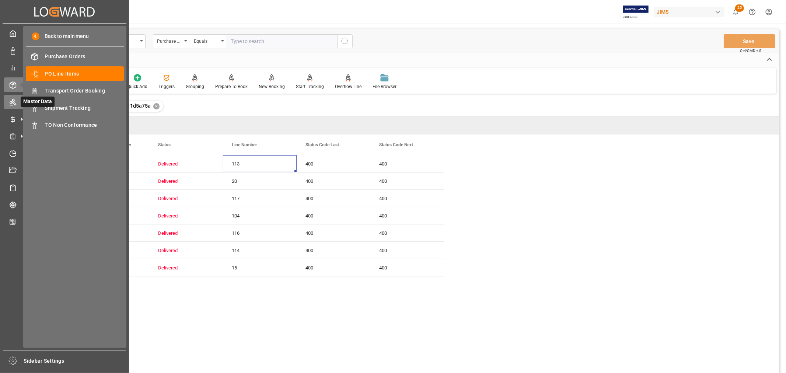
click at [12, 100] on icon at bounding box center [13, 102] width 7 height 7
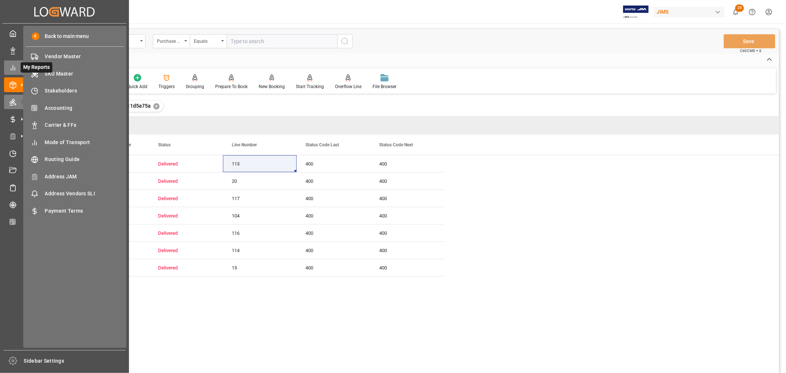
click at [11, 65] on icon at bounding box center [12, 67] width 7 height 7
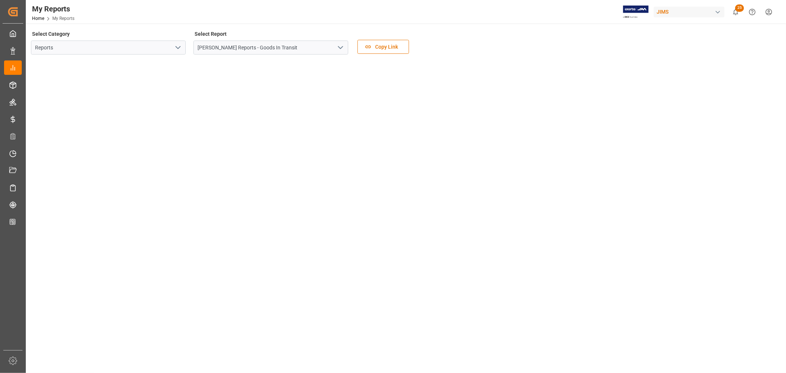
click at [341, 47] on polyline "open menu" at bounding box center [340, 47] width 4 height 2
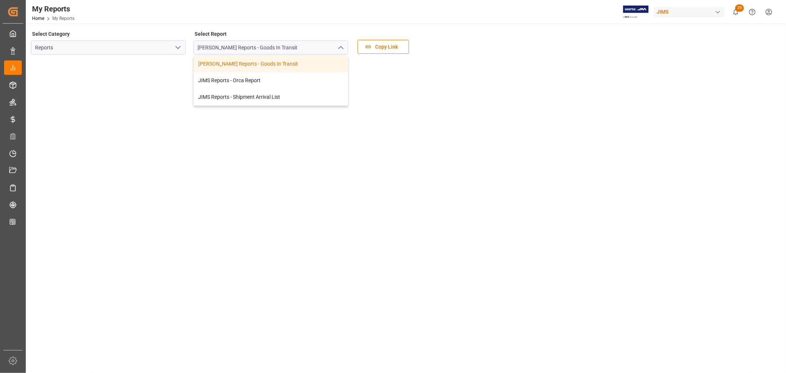
click at [174, 46] on icon "open menu" at bounding box center [178, 47] width 9 height 9
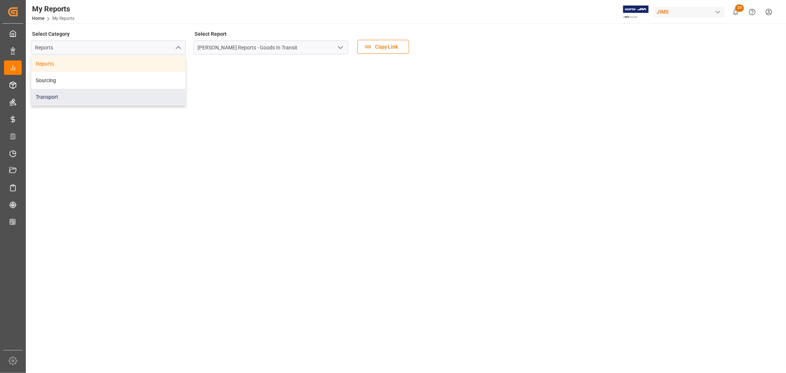
click at [58, 96] on div "Transport" at bounding box center [108, 97] width 154 height 17
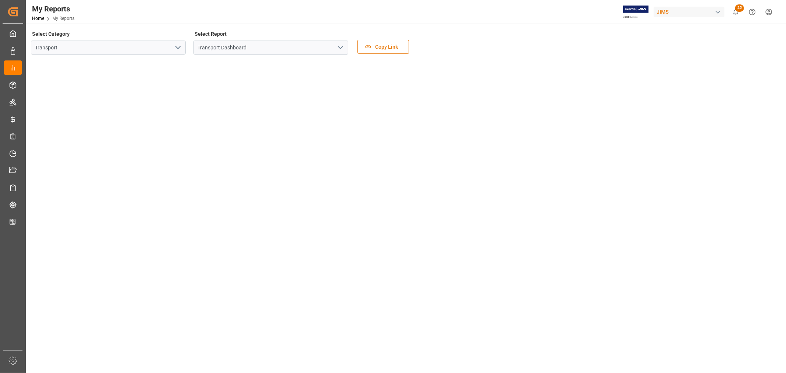
click at [337, 48] on icon "open menu" at bounding box center [340, 47] width 9 height 9
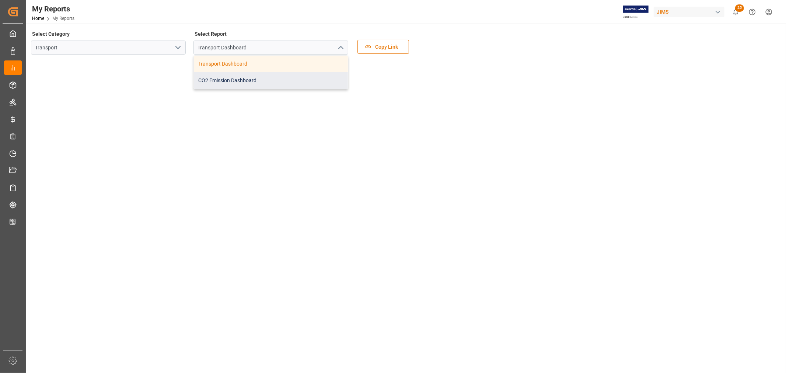
click at [239, 76] on div "CO2 Emission Dashboard" at bounding box center [271, 80] width 154 height 17
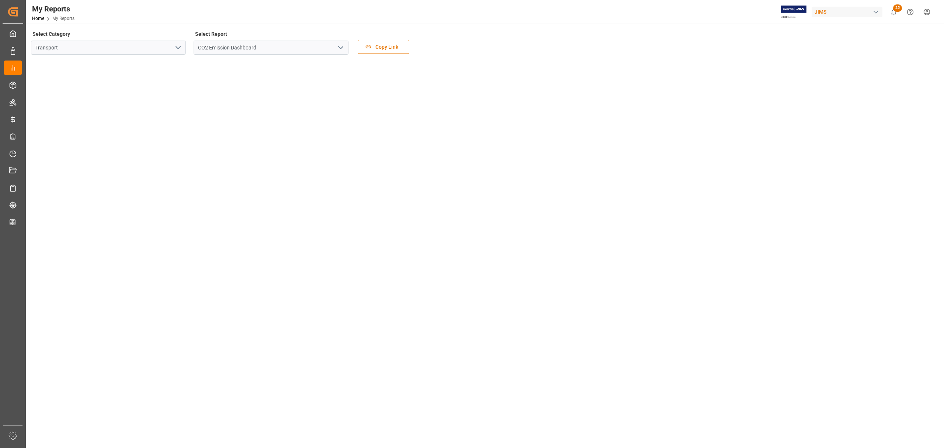
click at [345, 49] on button "open menu" at bounding box center [340, 47] width 11 height 11
click at [239, 67] on div "Transport Dashboard" at bounding box center [271, 64] width 154 height 17
click at [340, 47] on icon "open menu" at bounding box center [340, 47] width 9 height 9
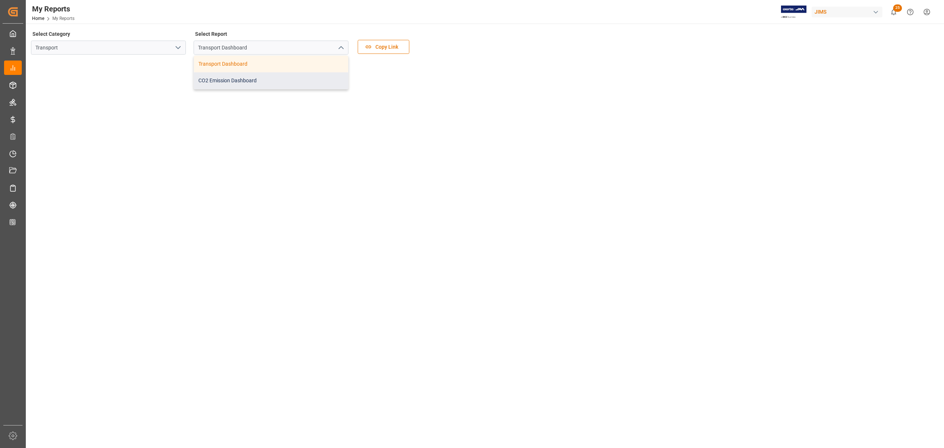
click at [253, 81] on div "CO2 Emission Dashboard" at bounding box center [271, 80] width 154 height 17
